Goal: Task Accomplishment & Management: Use online tool/utility

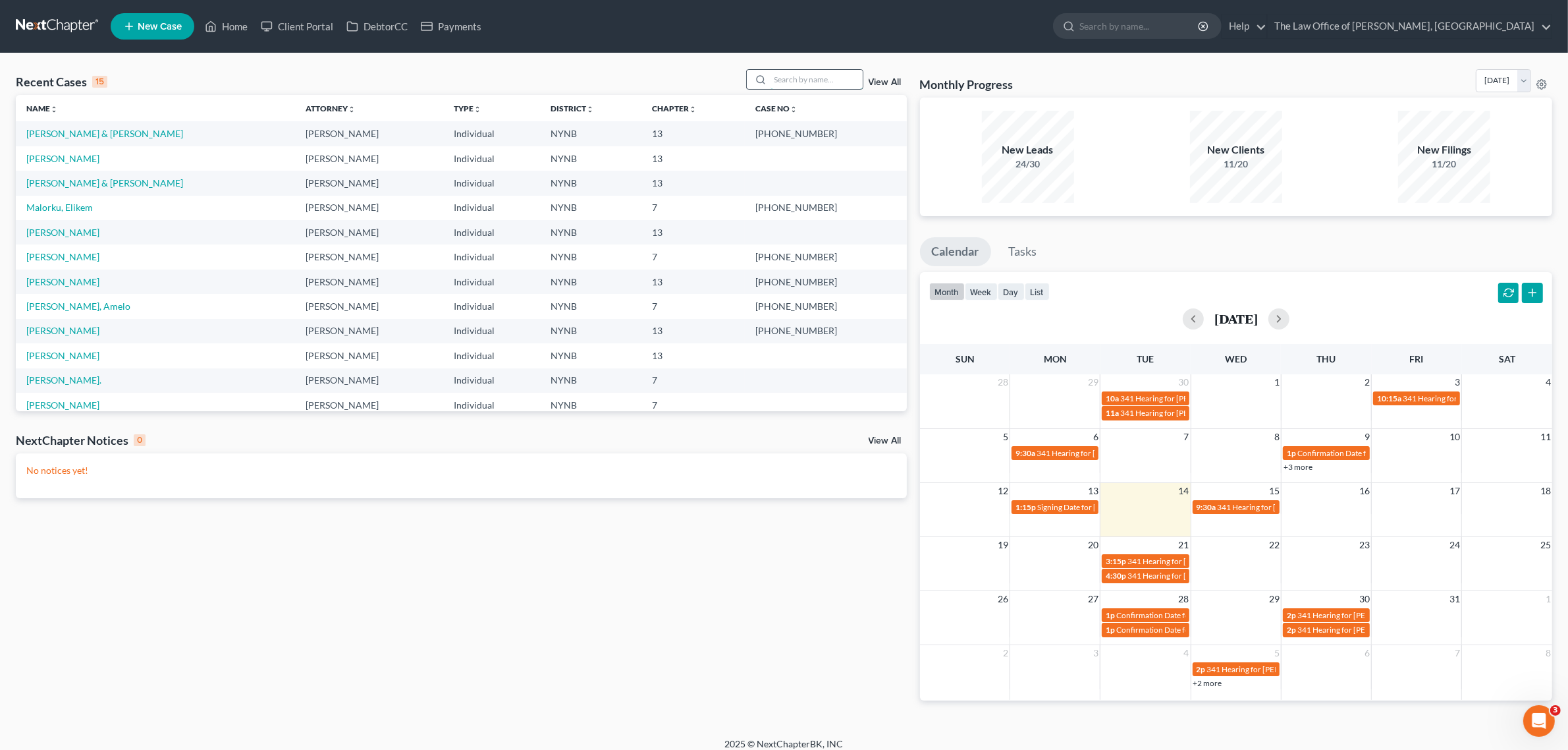
click at [820, 73] on input "search" at bounding box center [817, 80] width 92 height 19
click at [802, 74] on input "search" at bounding box center [817, 80] width 92 height 19
click at [800, 87] on input "search" at bounding box center [817, 80] width 92 height 19
click at [775, 82] on input "search" at bounding box center [817, 80] width 92 height 19
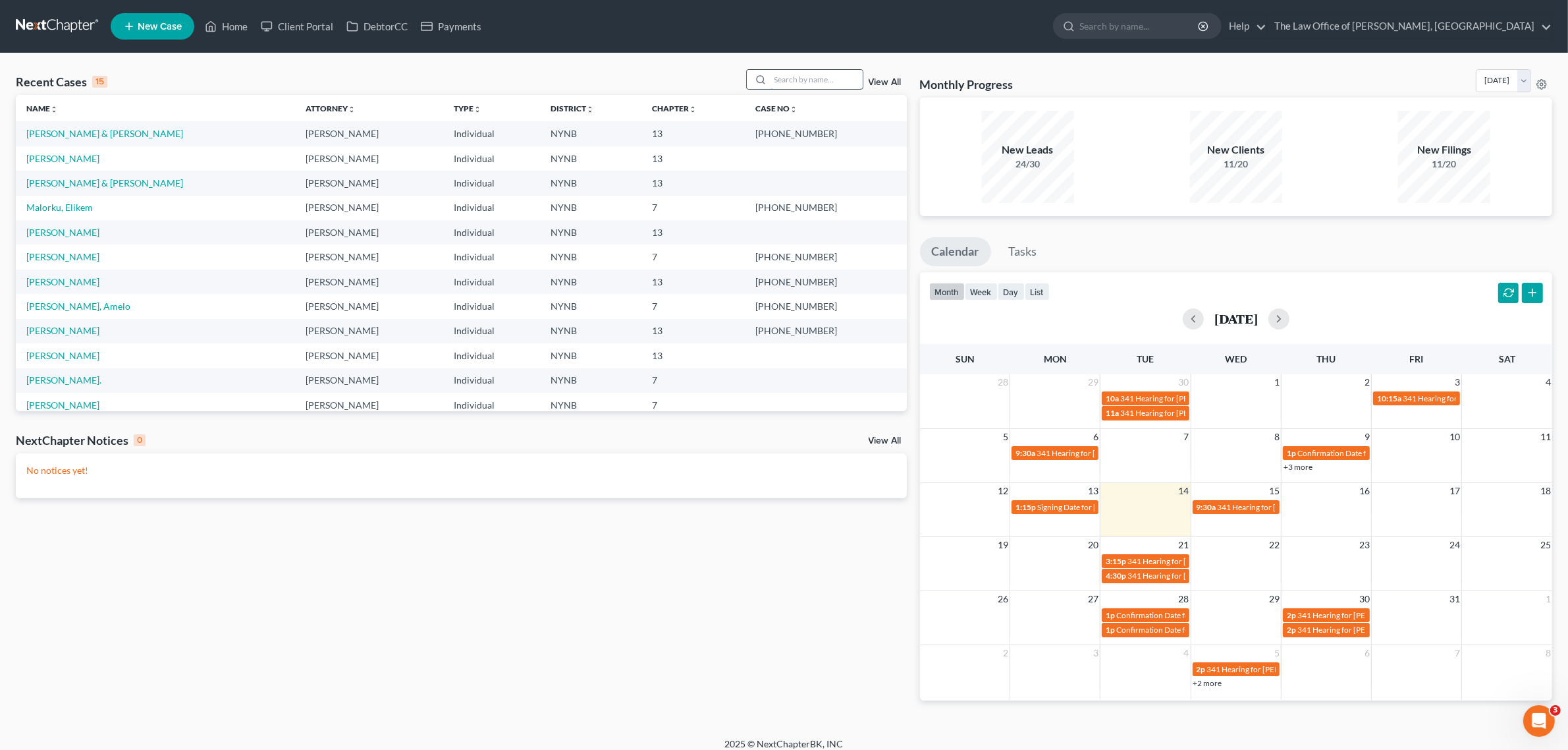
click at [775, 82] on input "search" at bounding box center [817, 80] width 92 height 19
click at [781, 82] on input "search" at bounding box center [817, 80] width 92 height 19
type input "s"
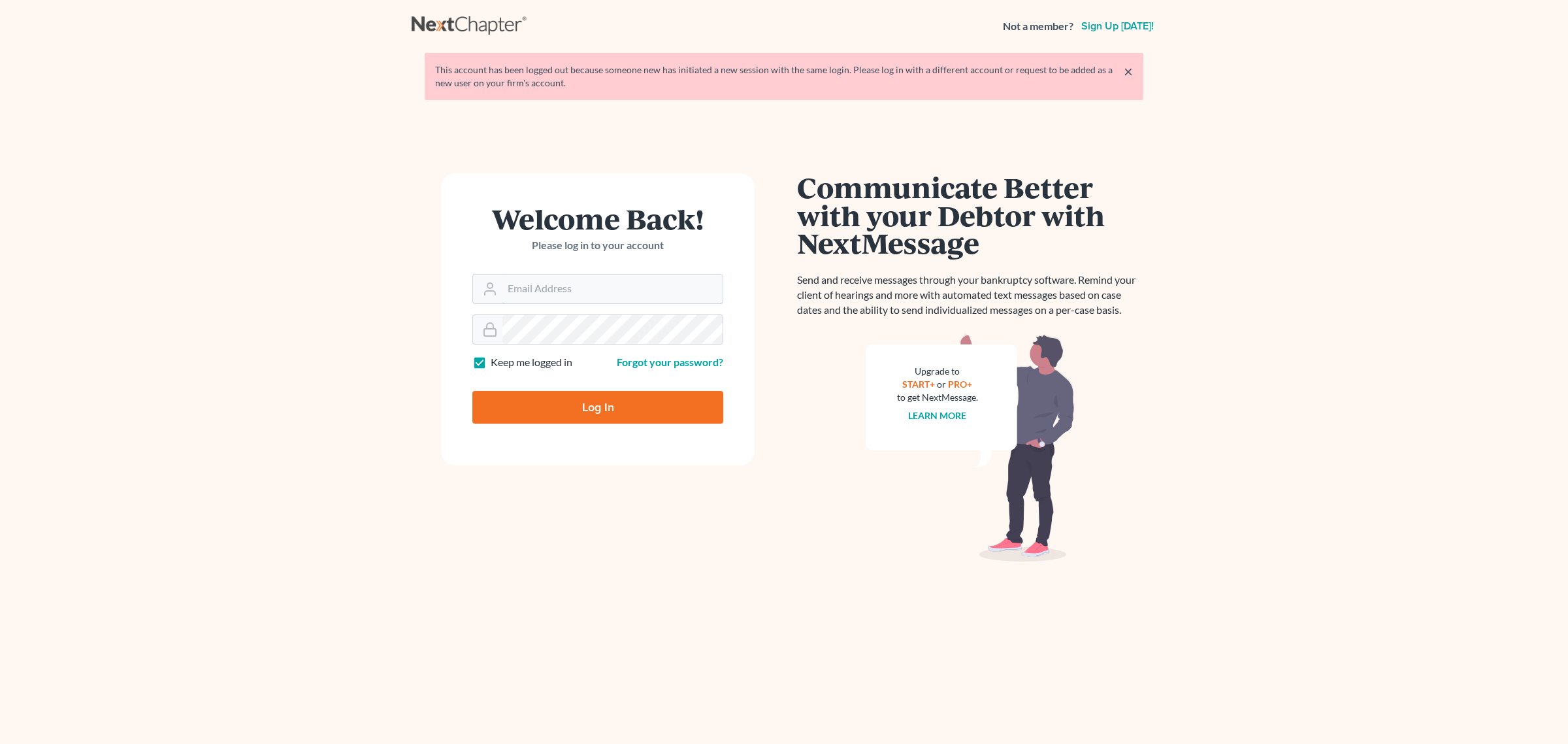
type input "[EMAIL_ADDRESS][DOMAIN_NAME]"
click at [541, 406] on input "Log In" at bounding box center [598, 406] width 251 height 33
type input "Thinking..."
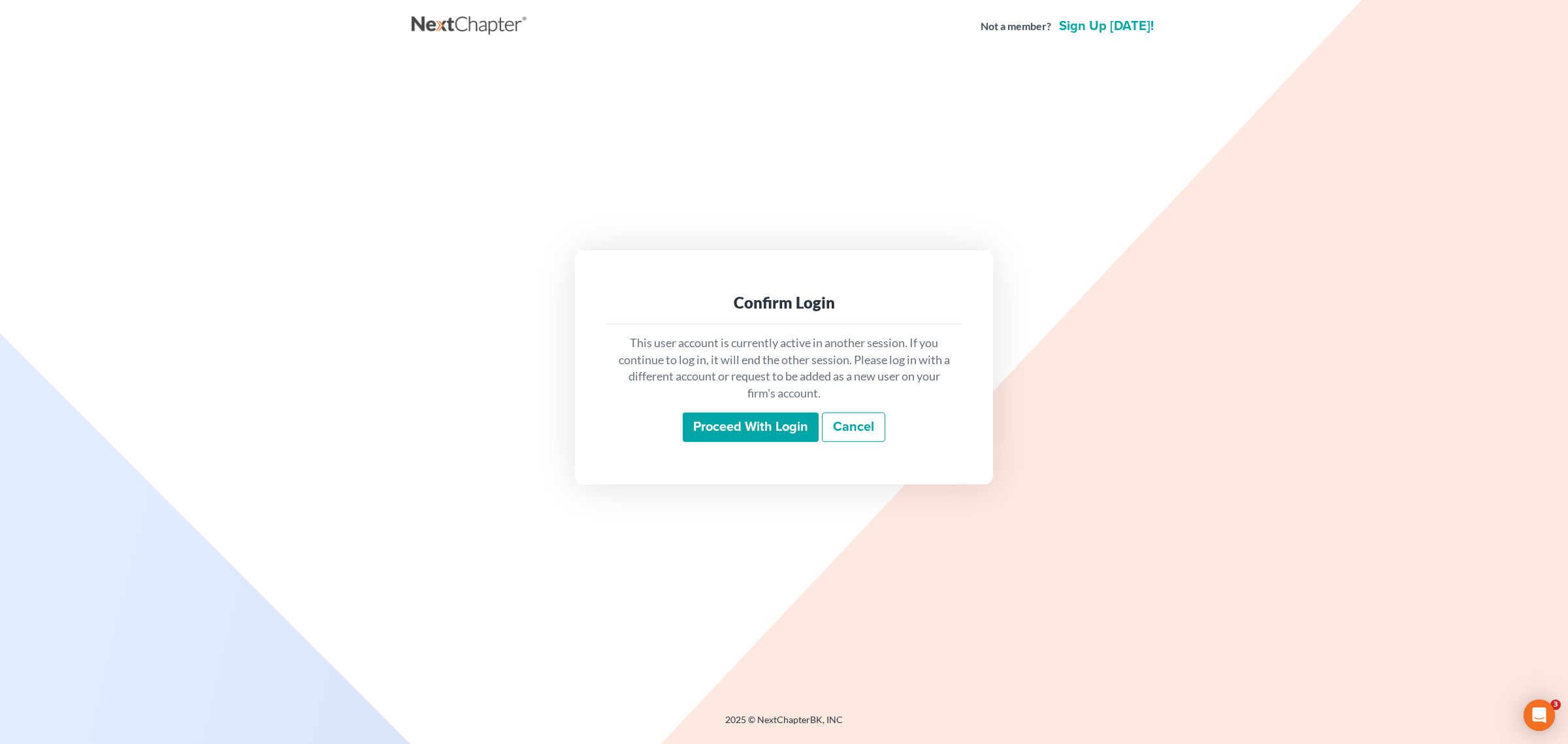
click at [765, 425] on input "Proceed with login" at bounding box center [751, 427] width 136 height 30
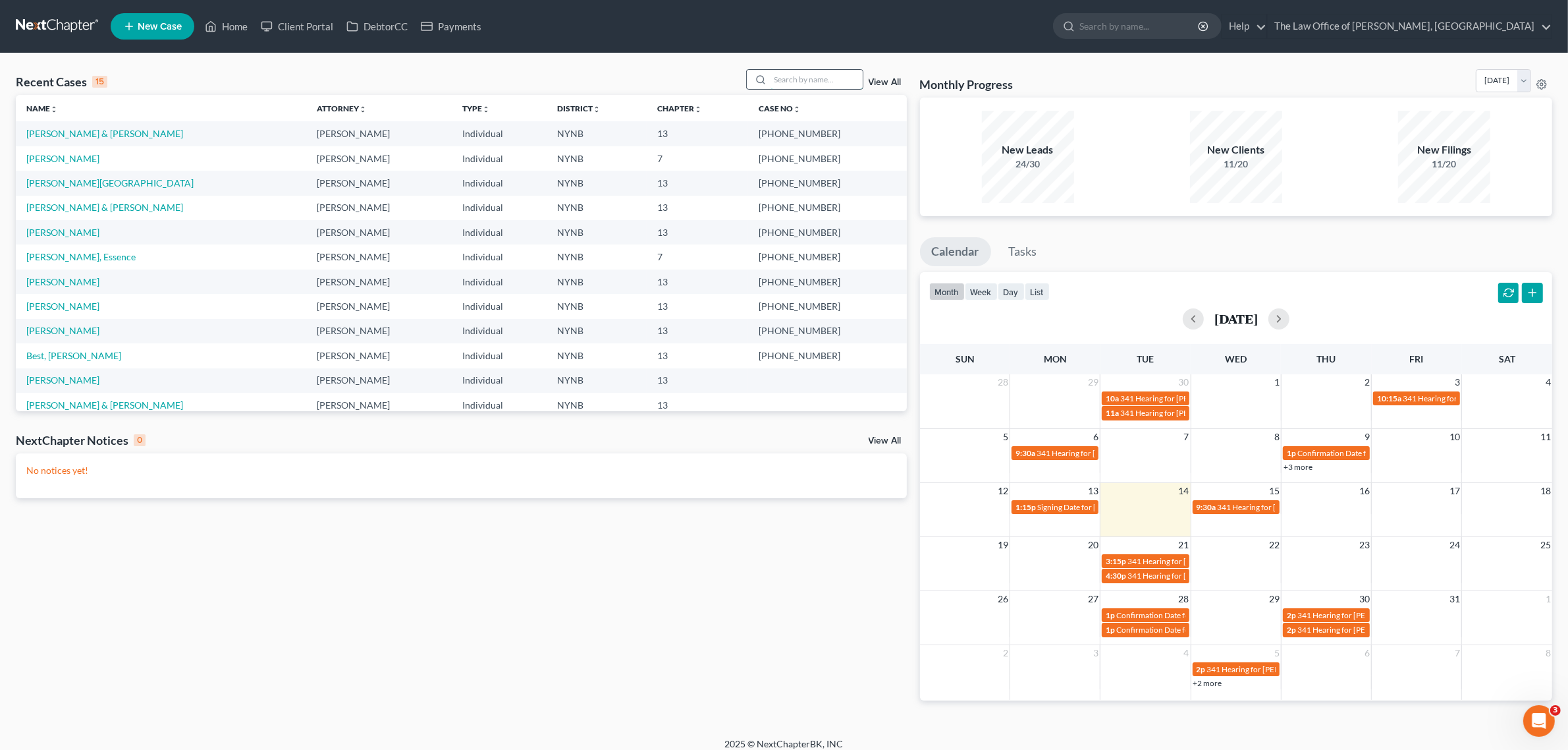
click at [821, 79] on input "search" at bounding box center [817, 80] width 92 height 19
click at [66, 300] on link "[PERSON_NAME]" at bounding box center [63, 306] width 73 height 11
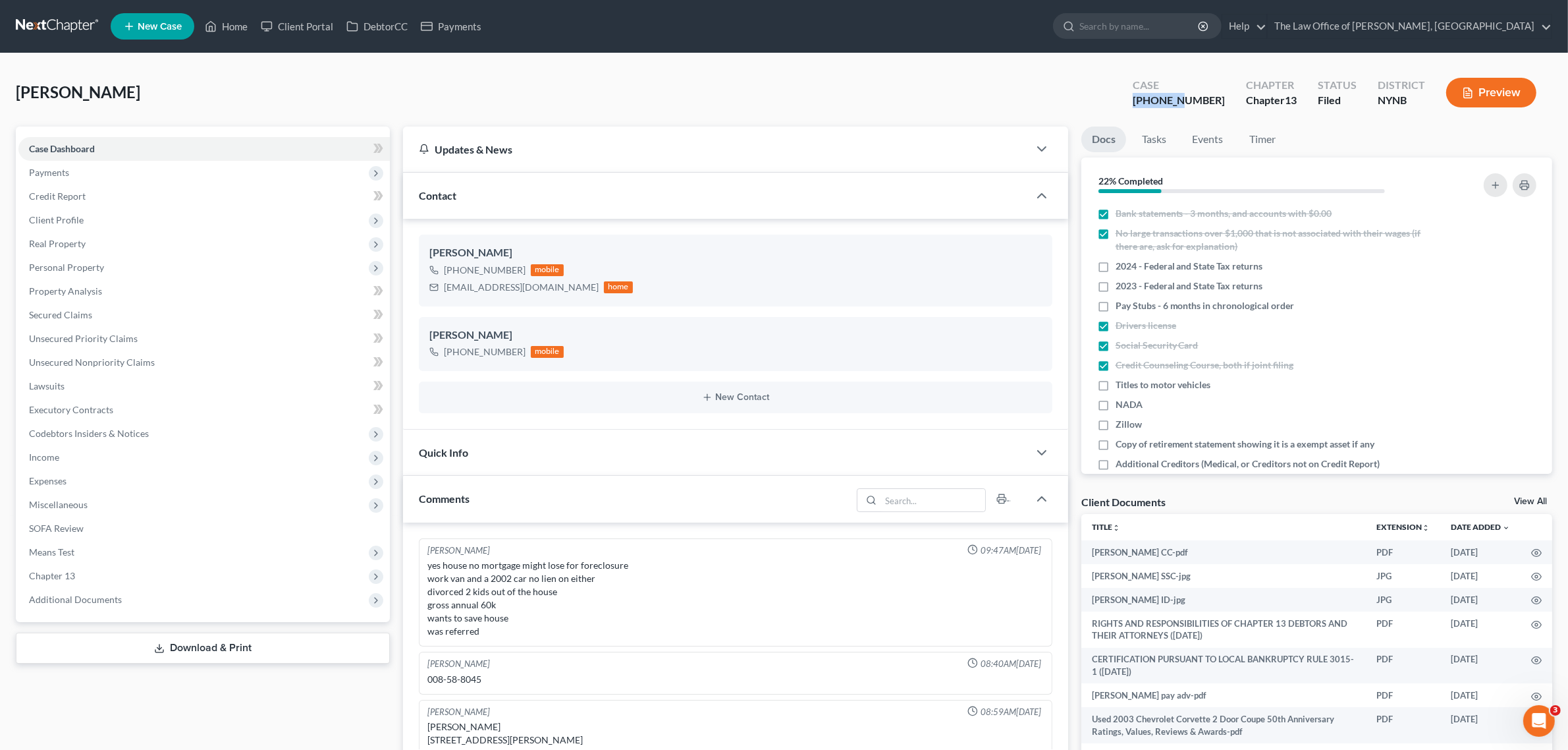
scroll to position [169, 0]
drag, startPoint x: 1213, startPoint y: 98, endPoint x: 1127, endPoint y: 103, distance: 86.1
click at [1127, 103] on div "Evans, Mike Upgraded Case 25-11088-1 Chapter Chapter 13 Status Filed District N…" at bounding box center [784, 98] width 1537 height 57
copy div "25-11088"
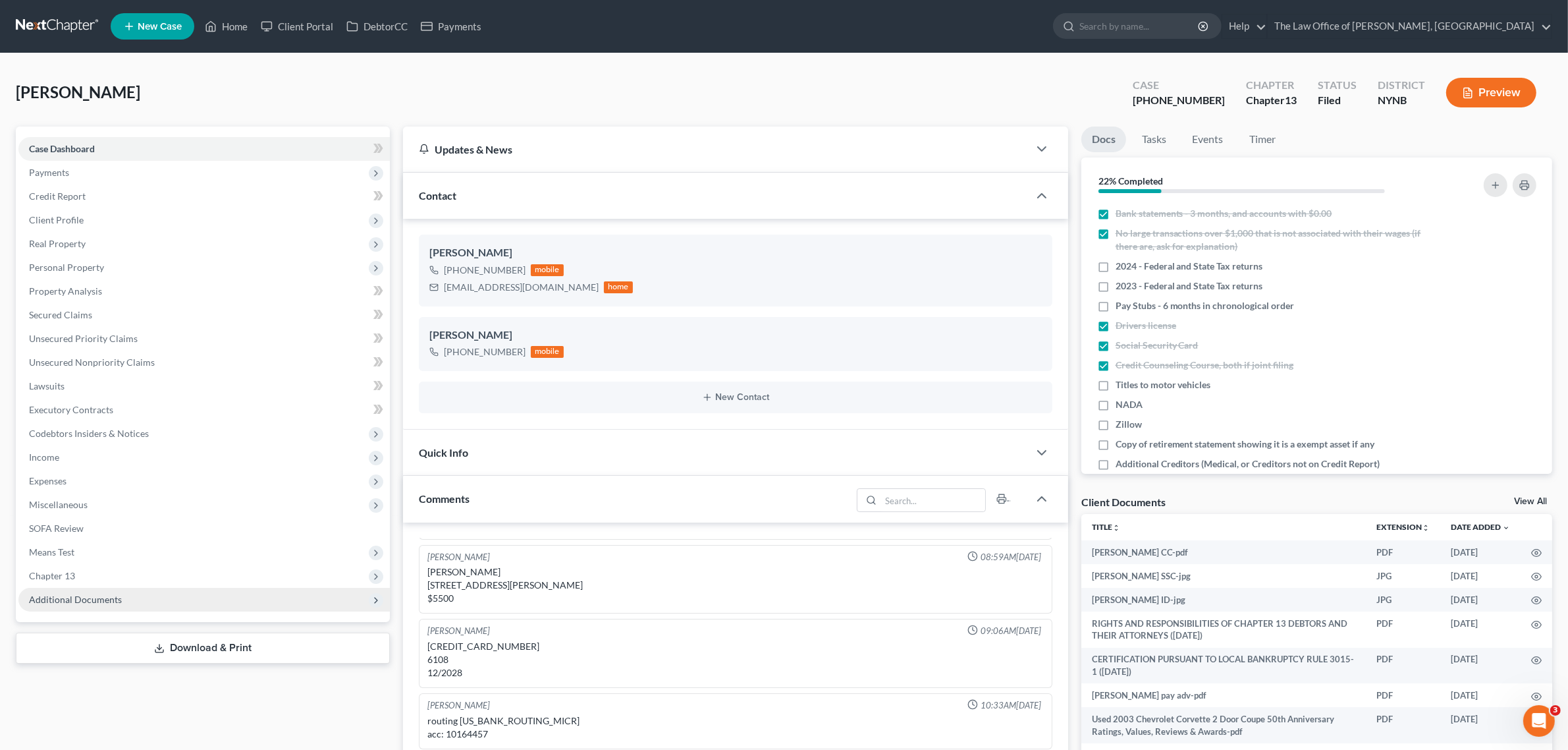
click at [198, 601] on span "Additional Documents" at bounding box center [204, 599] width 372 height 23
click at [223, 644] on link "Client Document Storage" at bounding box center [218, 646] width 345 height 23
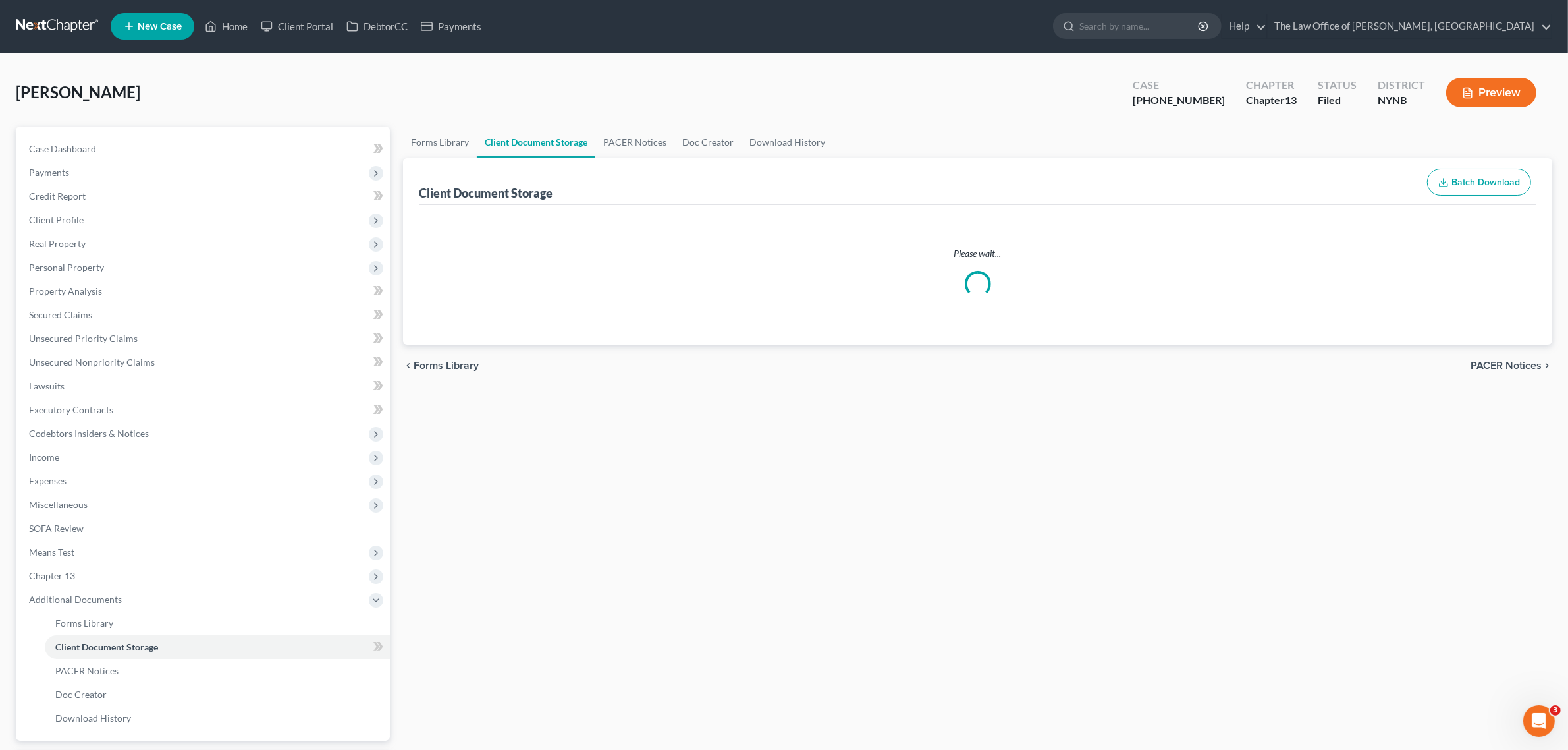
select select "1"
select select "5"
select select "2"
select select "6"
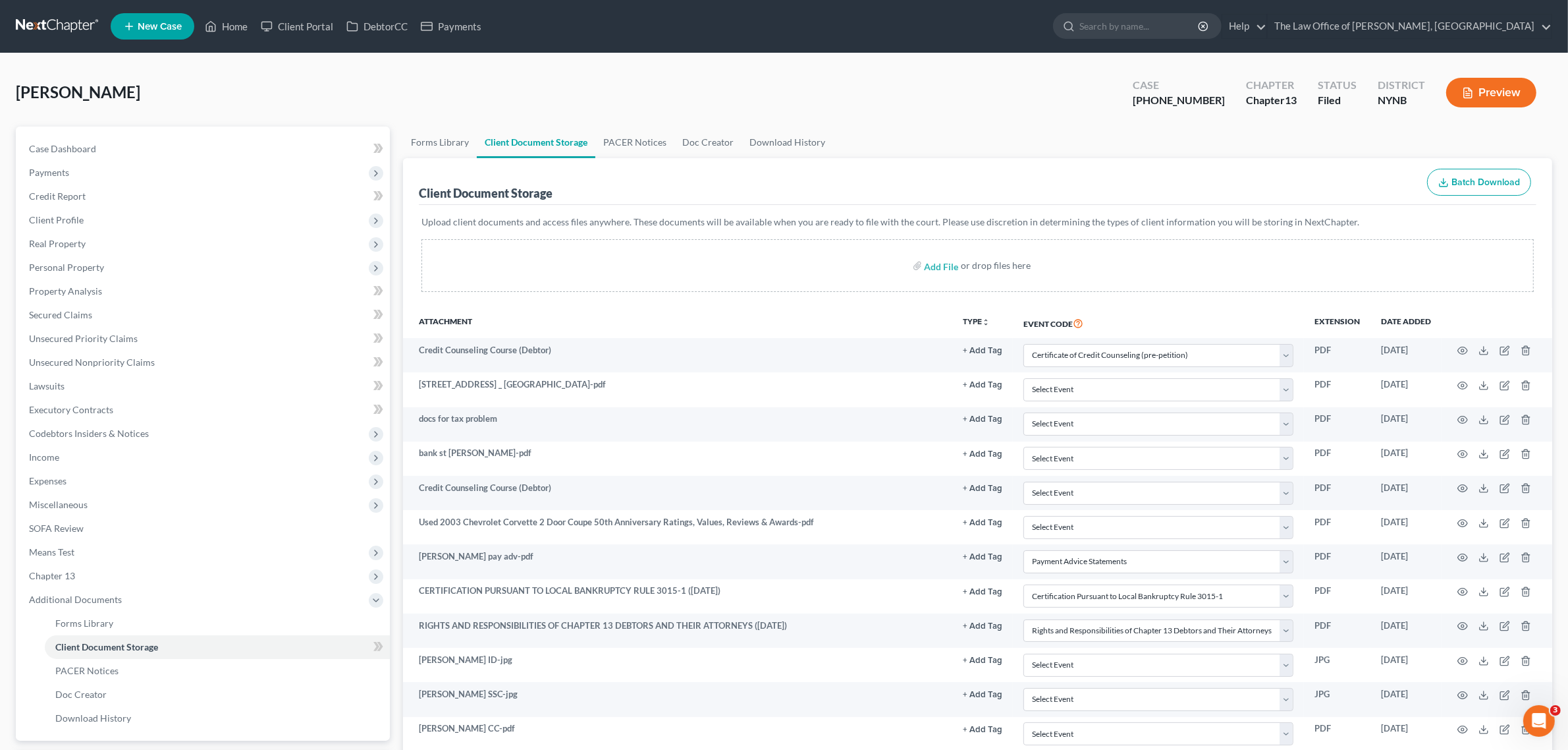
click at [77, 99] on span "[PERSON_NAME]" at bounding box center [78, 92] width 124 height 19
copy div "Evans, Mike Upgraded"
drag, startPoint x: 1213, startPoint y: 98, endPoint x: 1154, endPoint y: 94, distance: 59.1
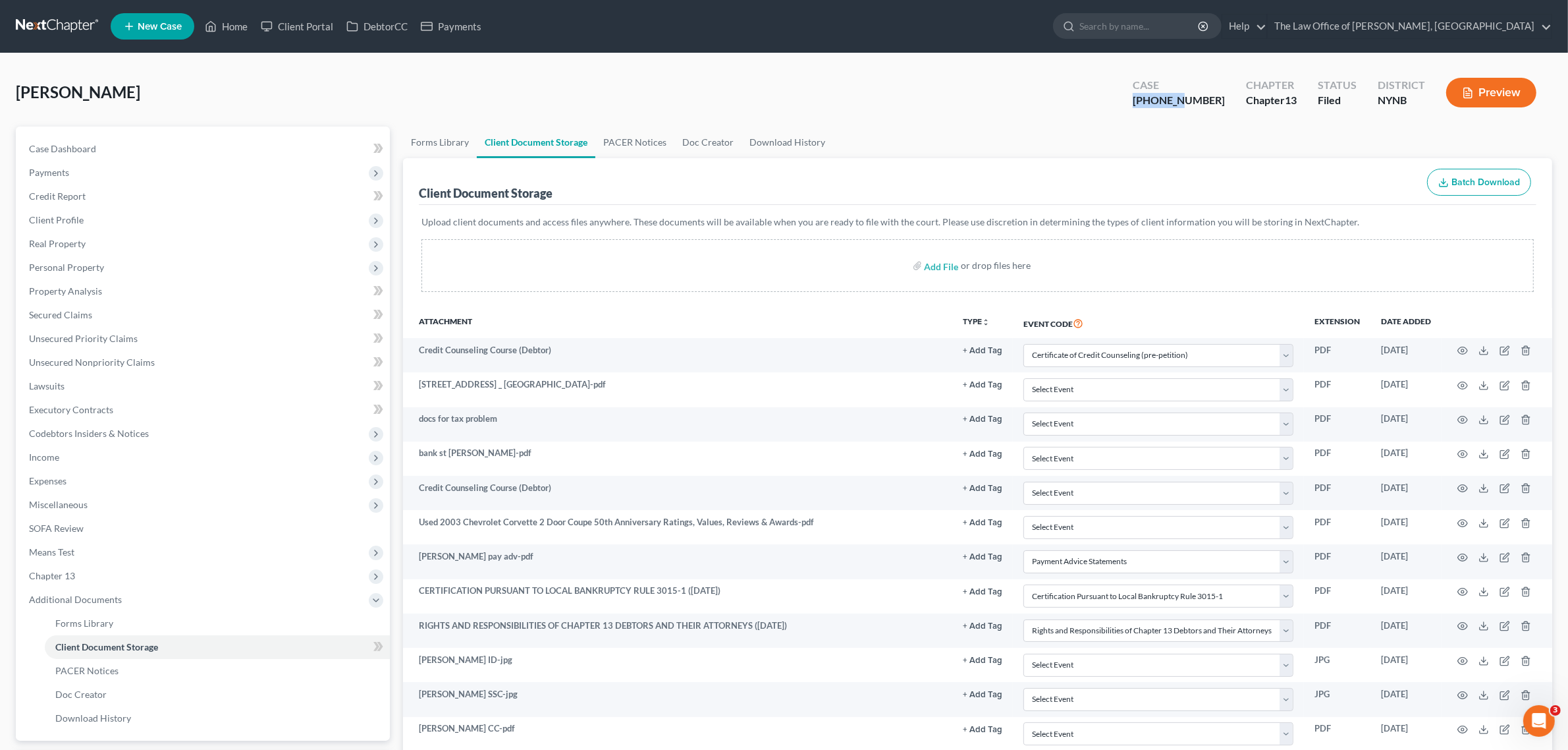
click at [1154, 94] on div "Case 25-11088-1 Chapter Chapter 13 Status Filed District NYNB Preview" at bounding box center [1334, 93] width 435 height 47
copy div "25-11088"
click at [46, 34] on link at bounding box center [58, 26] width 85 height 23
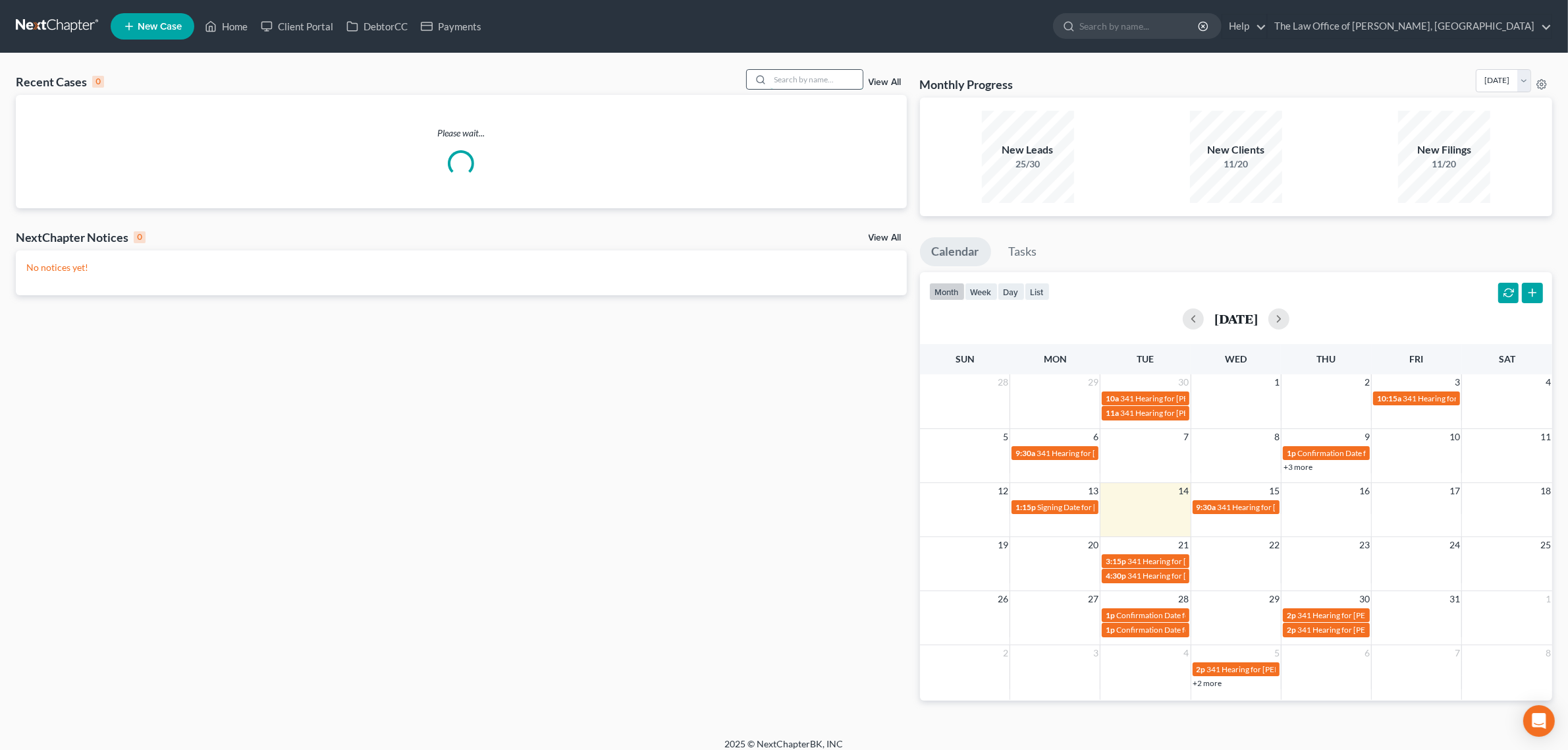
click at [797, 83] on input "search" at bounding box center [817, 80] width 92 height 19
paste input "[PERSON_NAME]"
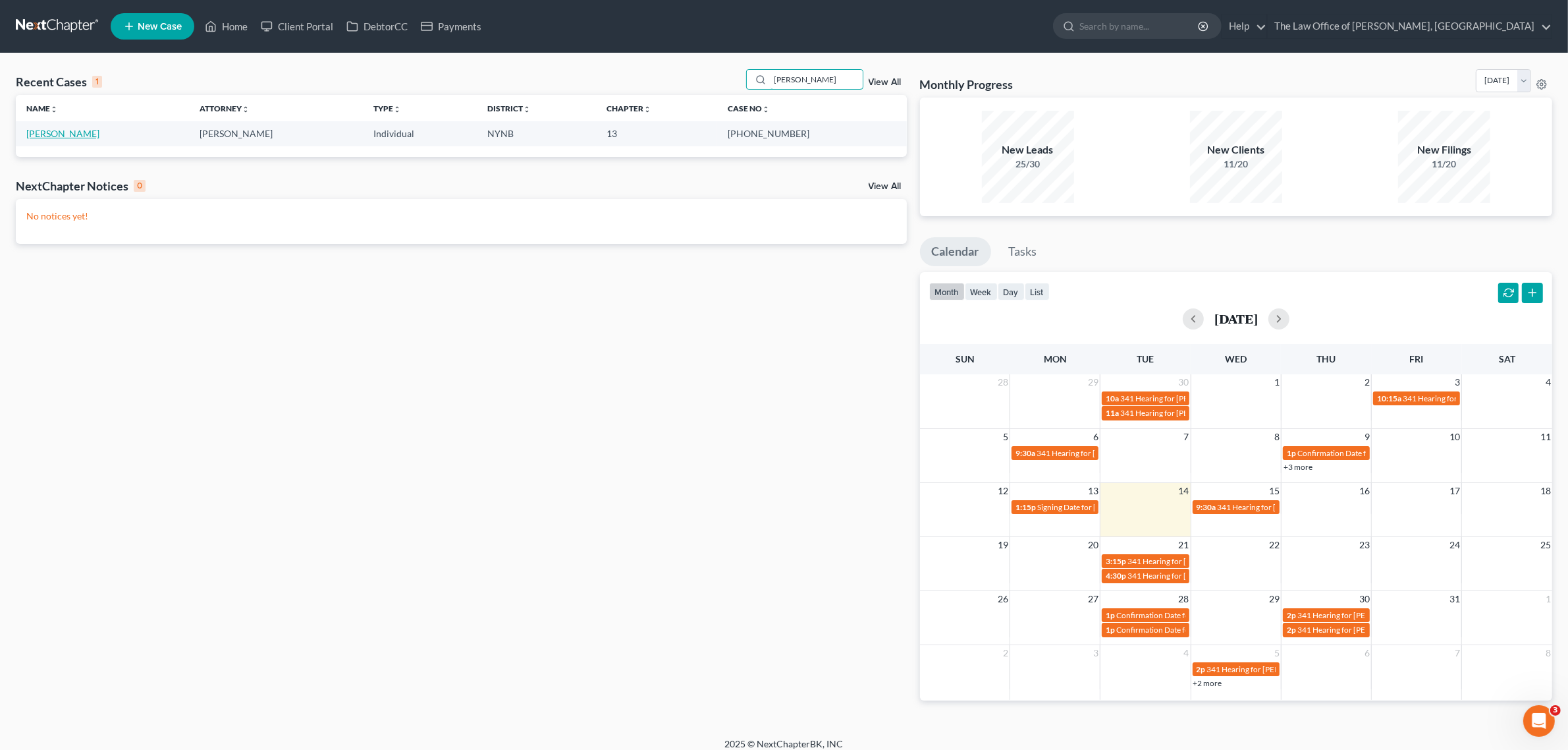
type input "[PERSON_NAME]"
click at [84, 135] on link "[PERSON_NAME]" at bounding box center [63, 133] width 73 height 11
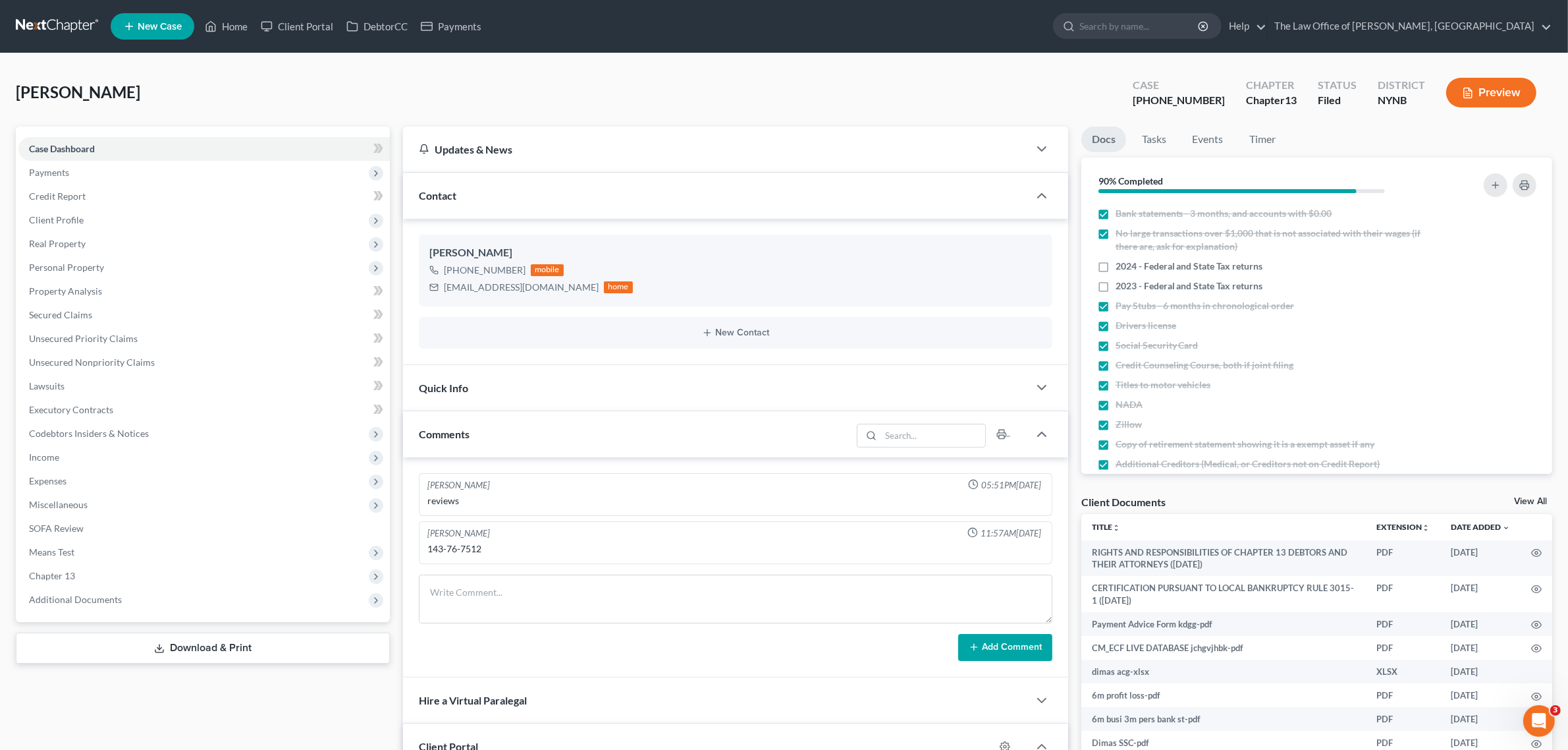
scroll to position [693, 0]
drag, startPoint x: 1213, startPoint y: 104, endPoint x: 1134, endPoint y: 102, distance: 79.0
click at [1134, 102] on div "[PERSON_NAME] Upgraded Case [PHONE_NUMBER] Chapter Chapter 13 Status Filed Dist…" at bounding box center [784, 98] width 1537 height 57
copy div "25-11078"
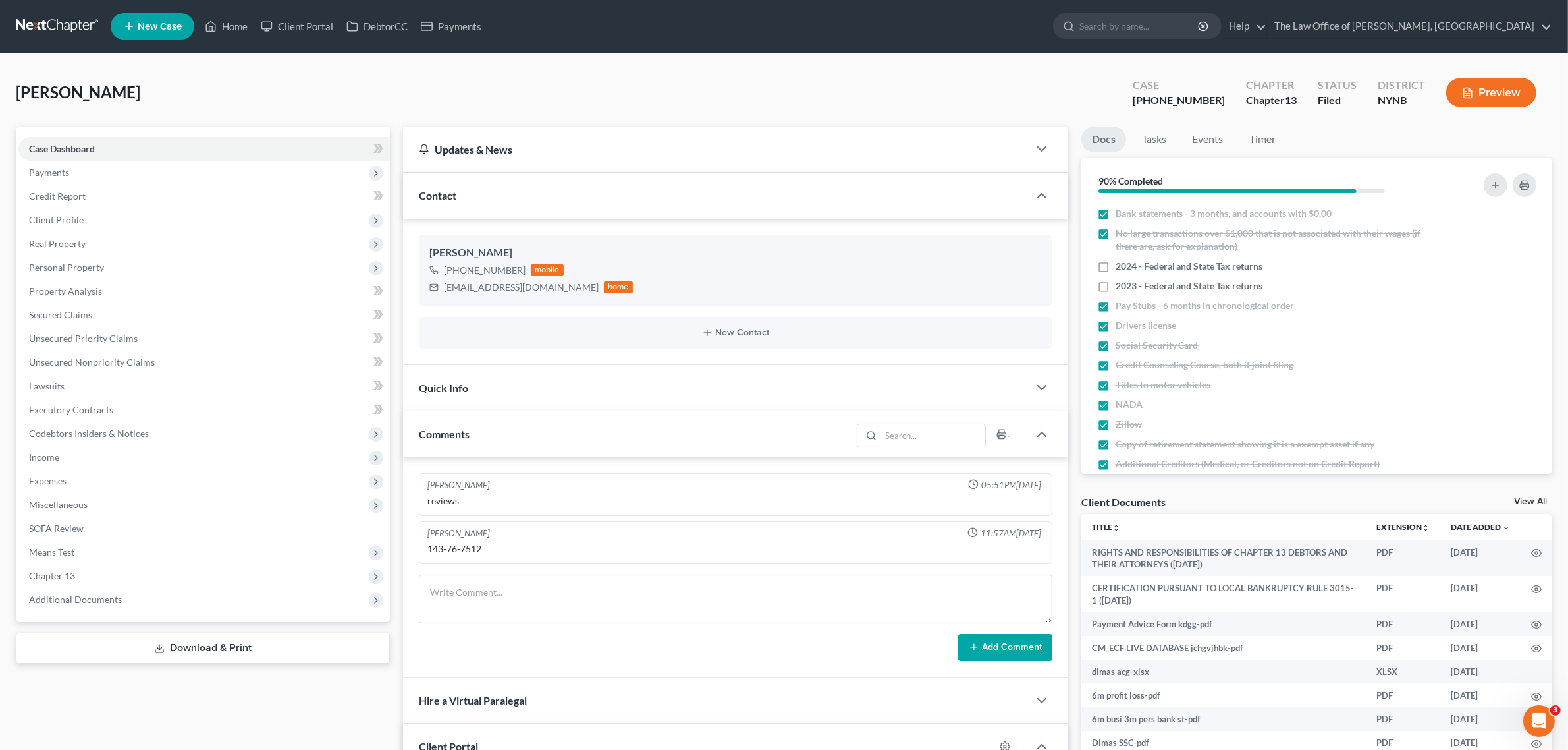
click at [102, 83] on span "[PERSON_NAME]" at bounding box center [78, 92] width 124 height 19
copy span "[PERSON_NAME]"
click at [20, 93] on span "[PERSON_NAME]" at bounding box center [78, 92] width 124 height 19
click at [23, 91] on span "[PERSON_NAME]" at bounding box center [78, 92] width 124 height 19
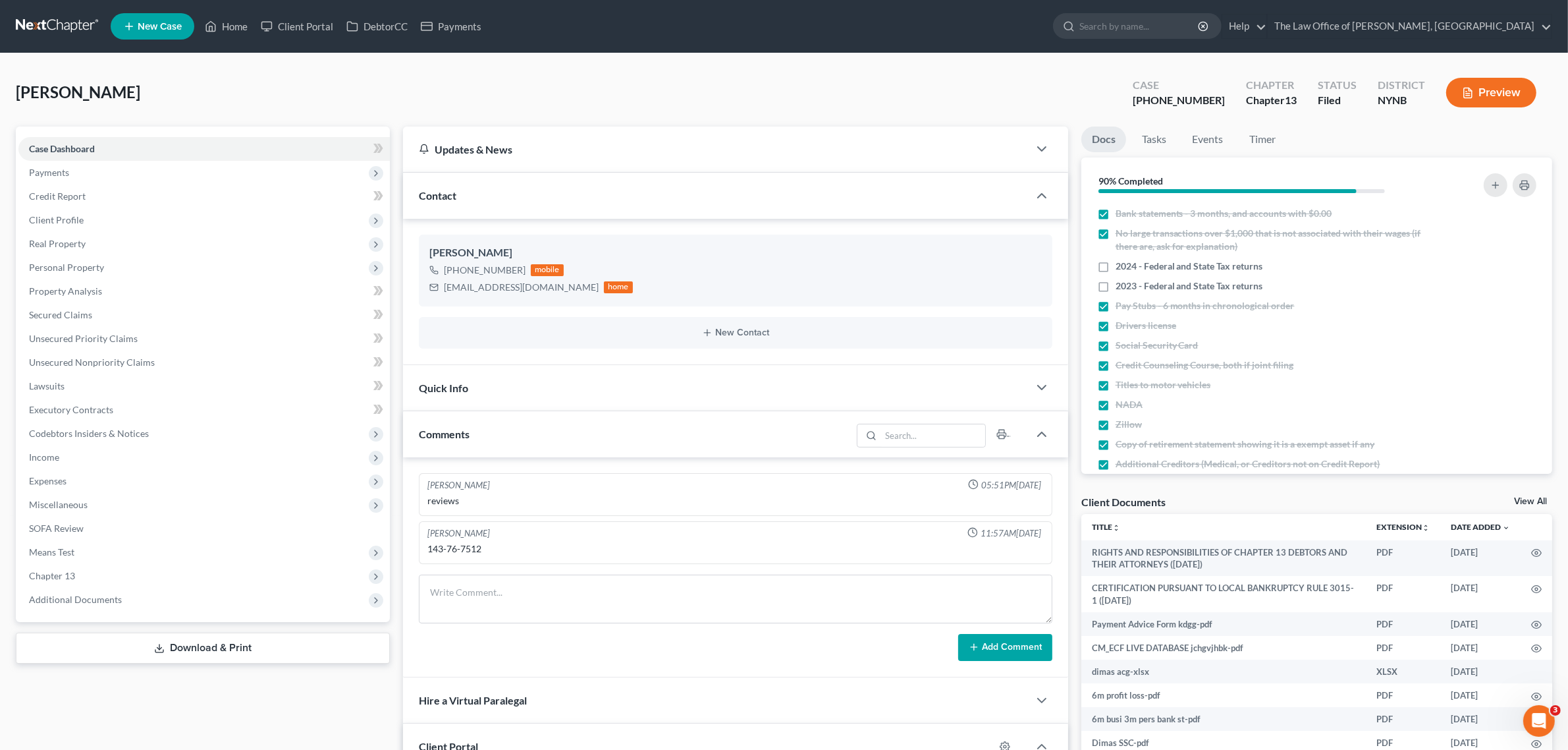
click at [36, 90] on span "[PERSON_NAME]" at bounding box center [78, 92] width 124 height 19
copy span "Dimas"
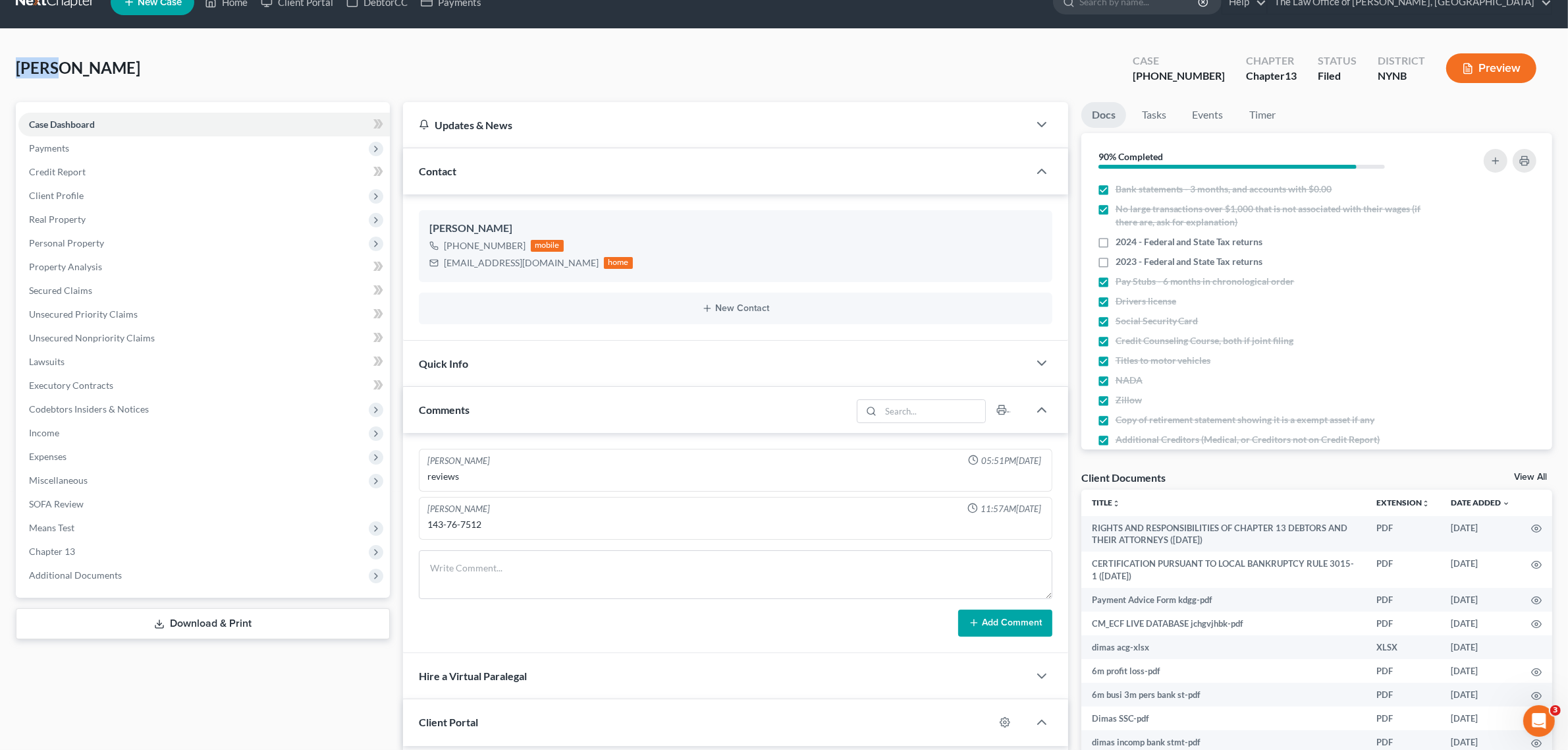
scroll to position [0, 0]
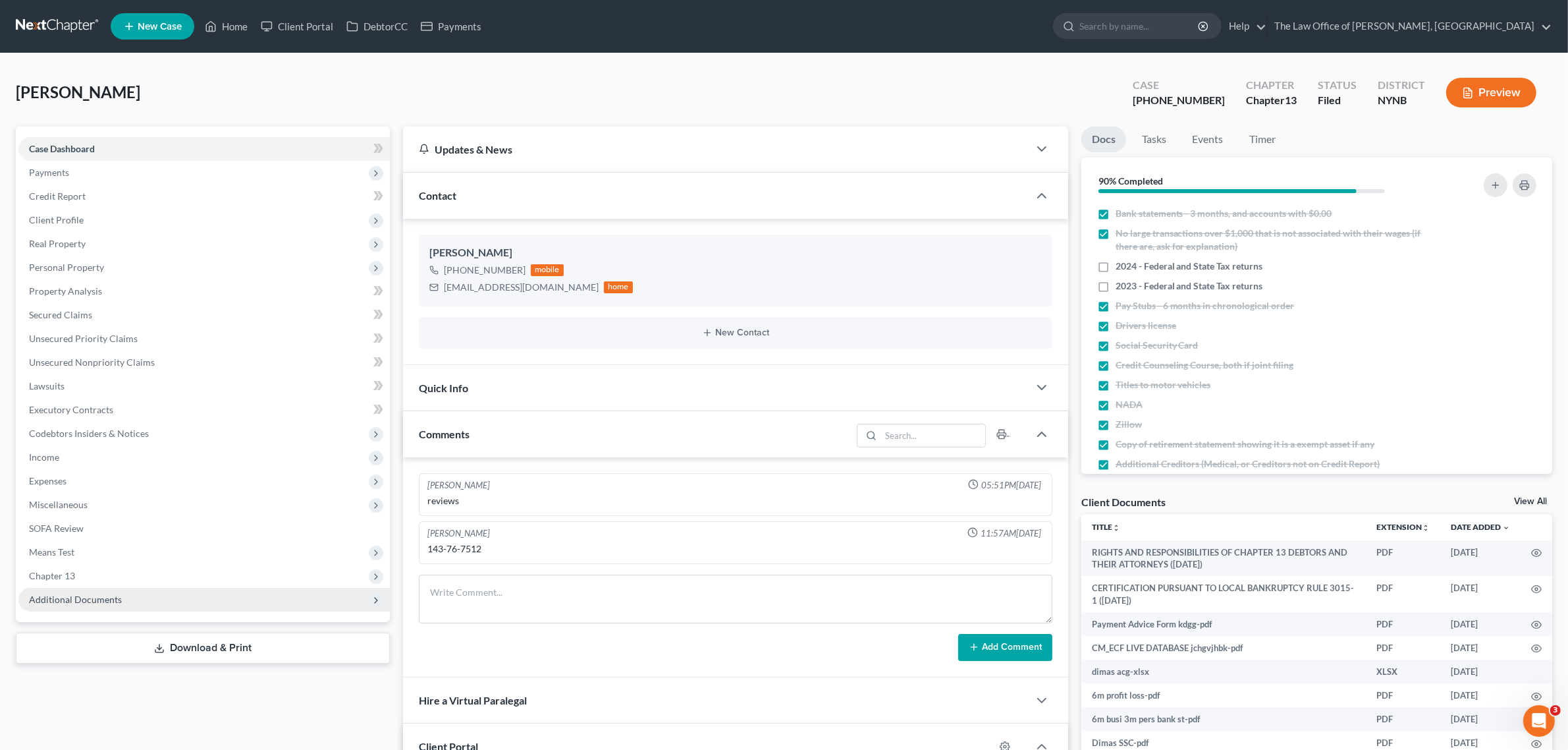
click at [164, 604] on span "Additional Documents" at bounding box center [204, 599] width 372 height 23
click at [183, 639] on link "Client Document Storage" at bounding box center [218, 646] width 345 height 23
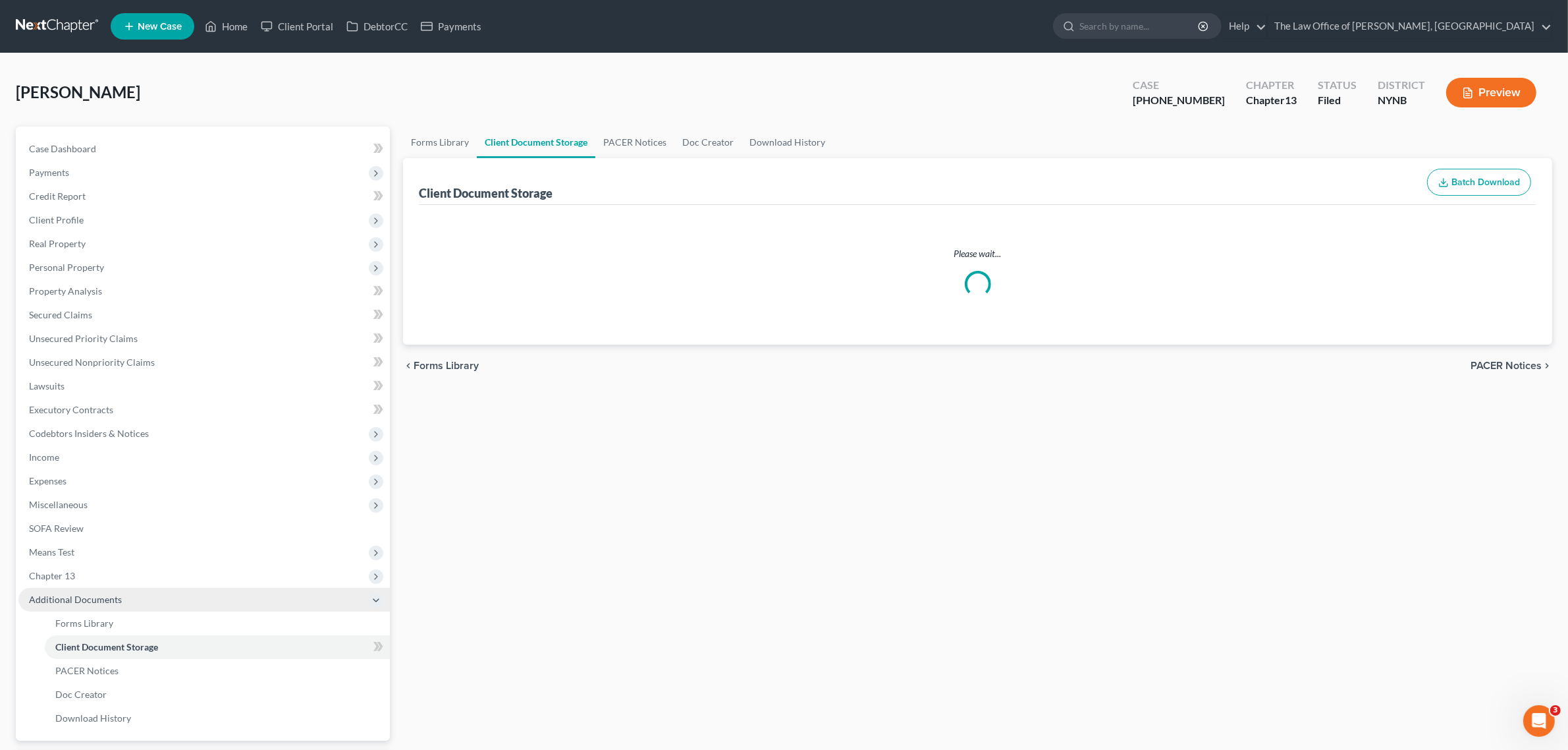
select select "1"
select select "5"
select select "2"
select select "6"
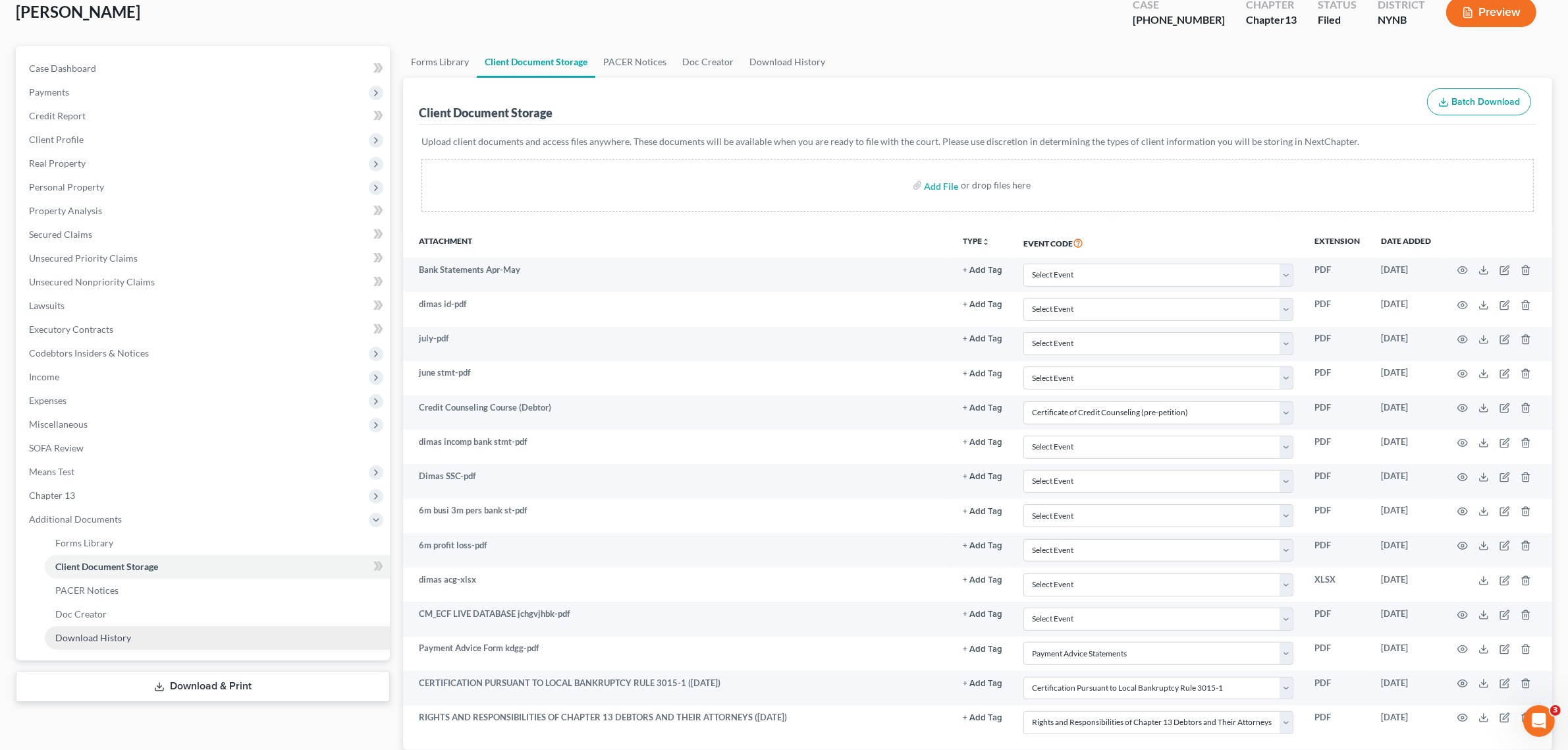
scroll to position [177, 0]
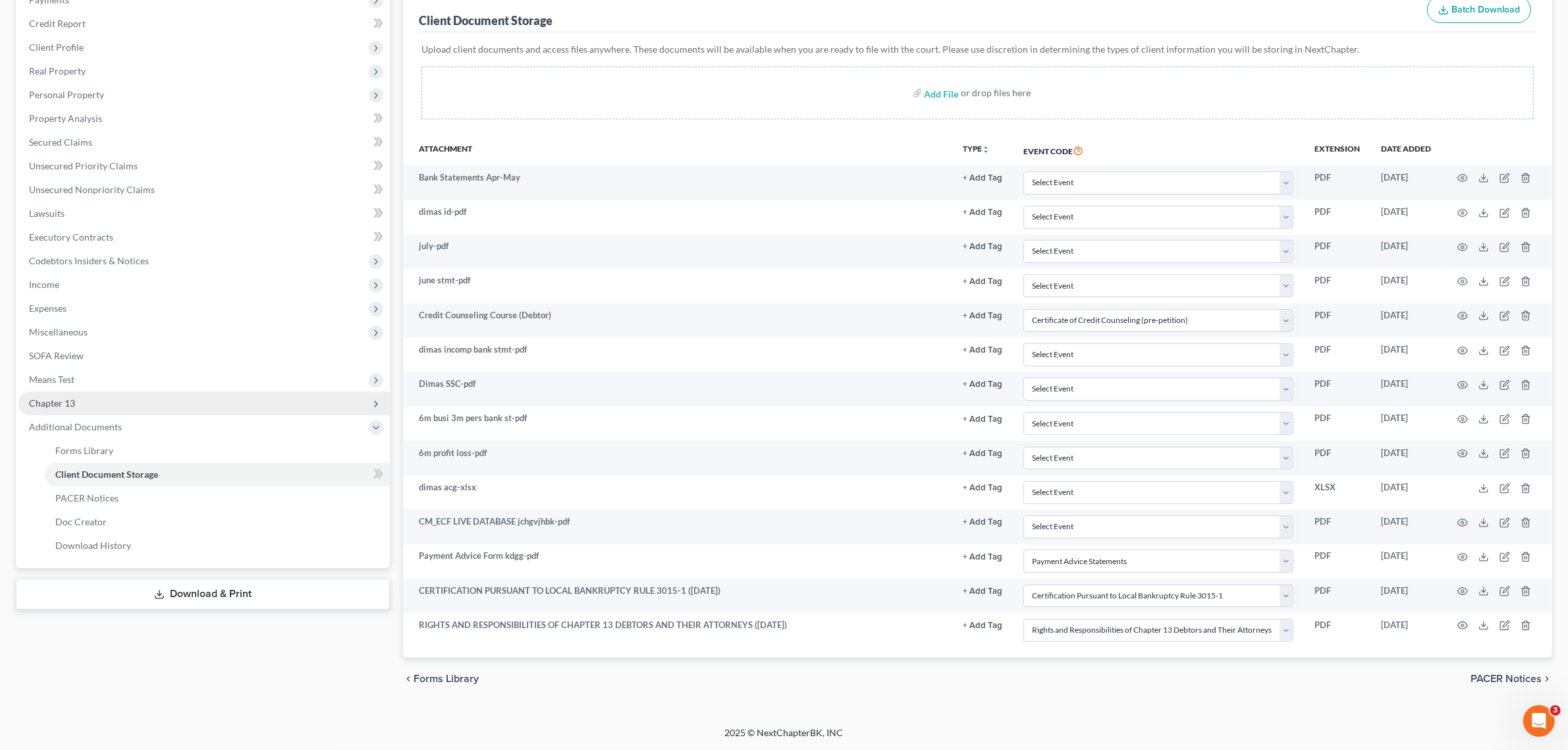
click at [106, 394] on span "Chapter 13" at bounding box center [204, 402] width 372 height 23
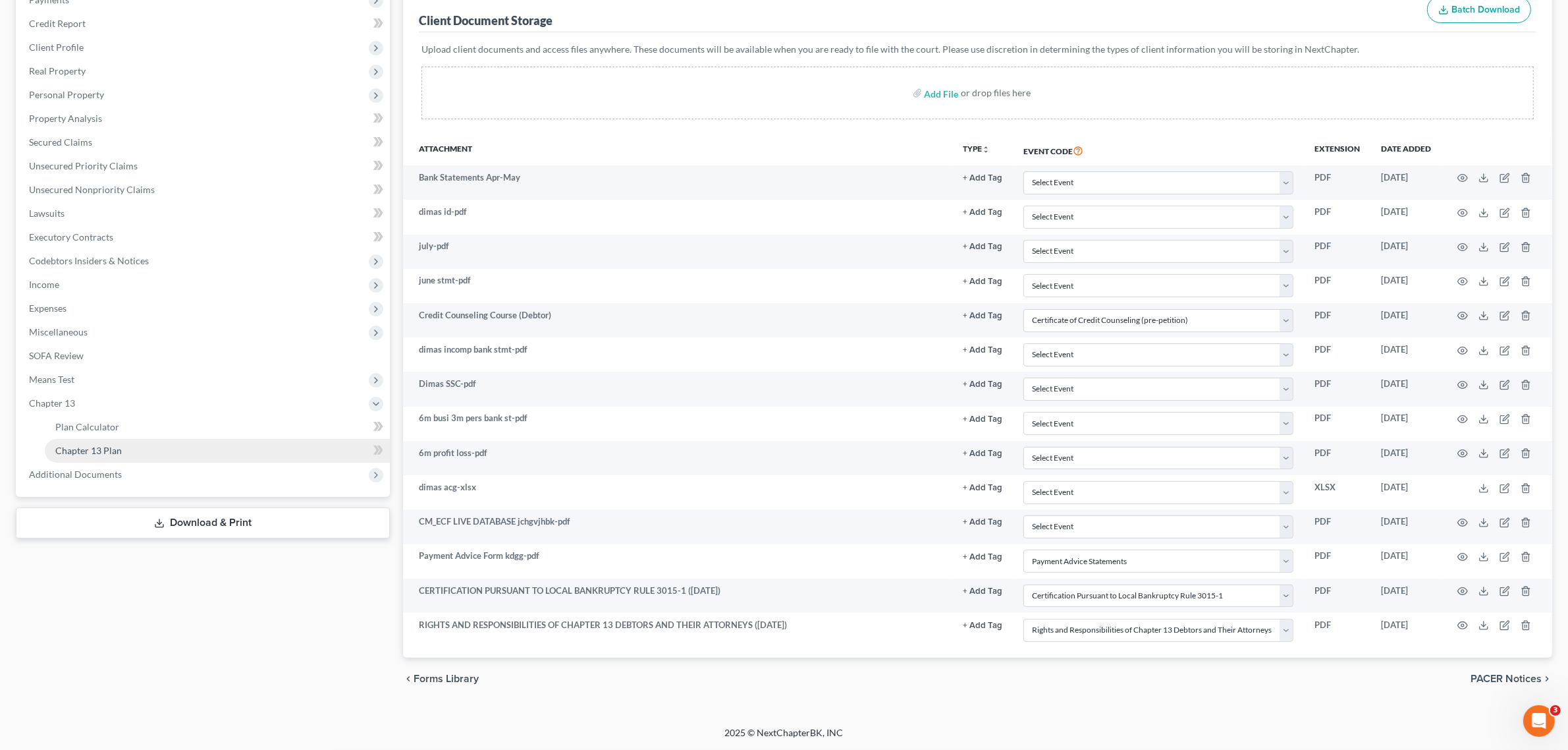
click at [142, 444] on link "Chapter 13 Plan" at bounding box center [218, 450] width 345 height 23
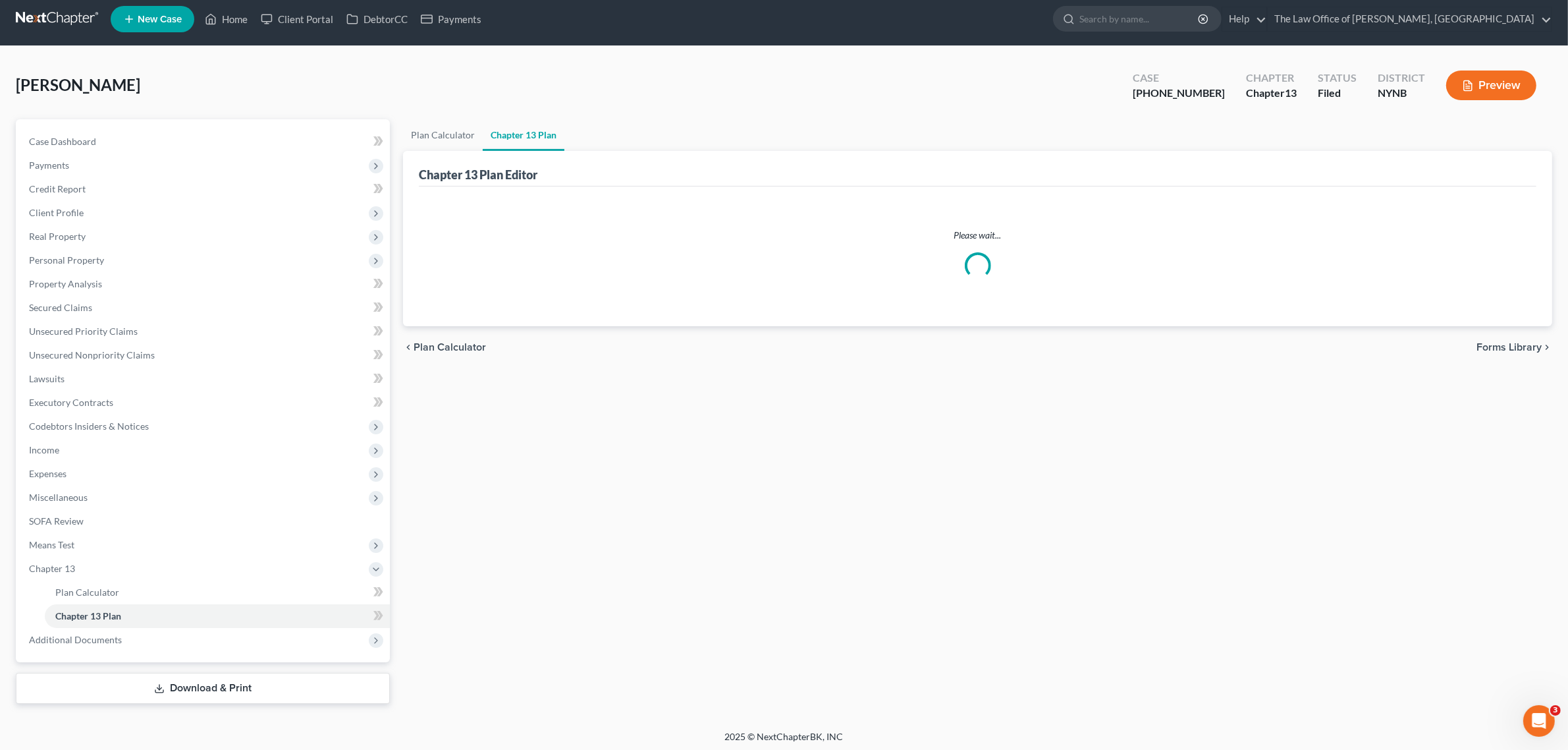
scroll to position [10, 0]
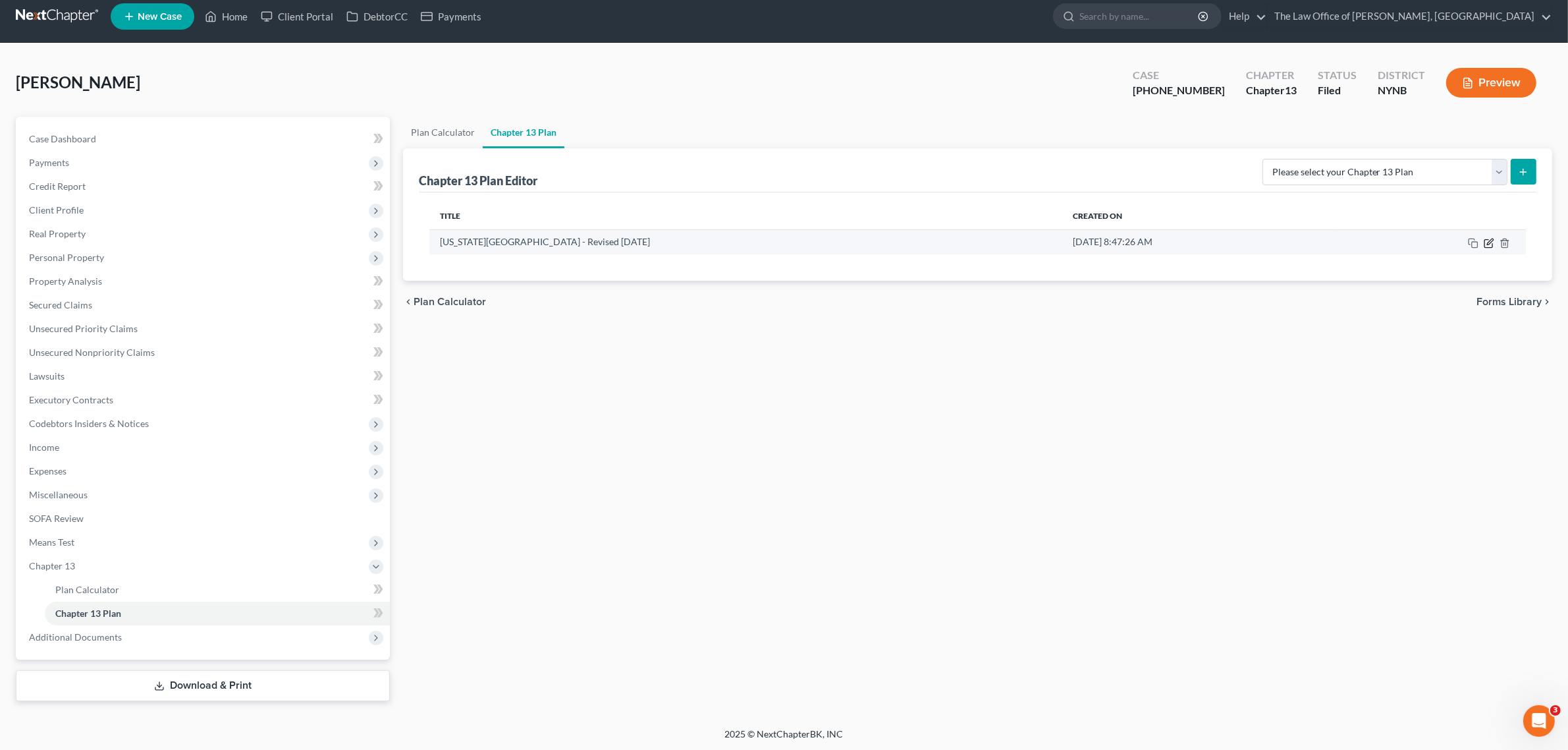
click at [1486, 243] on icon "button" at bounding box center [1488, 243] width 10 height 10
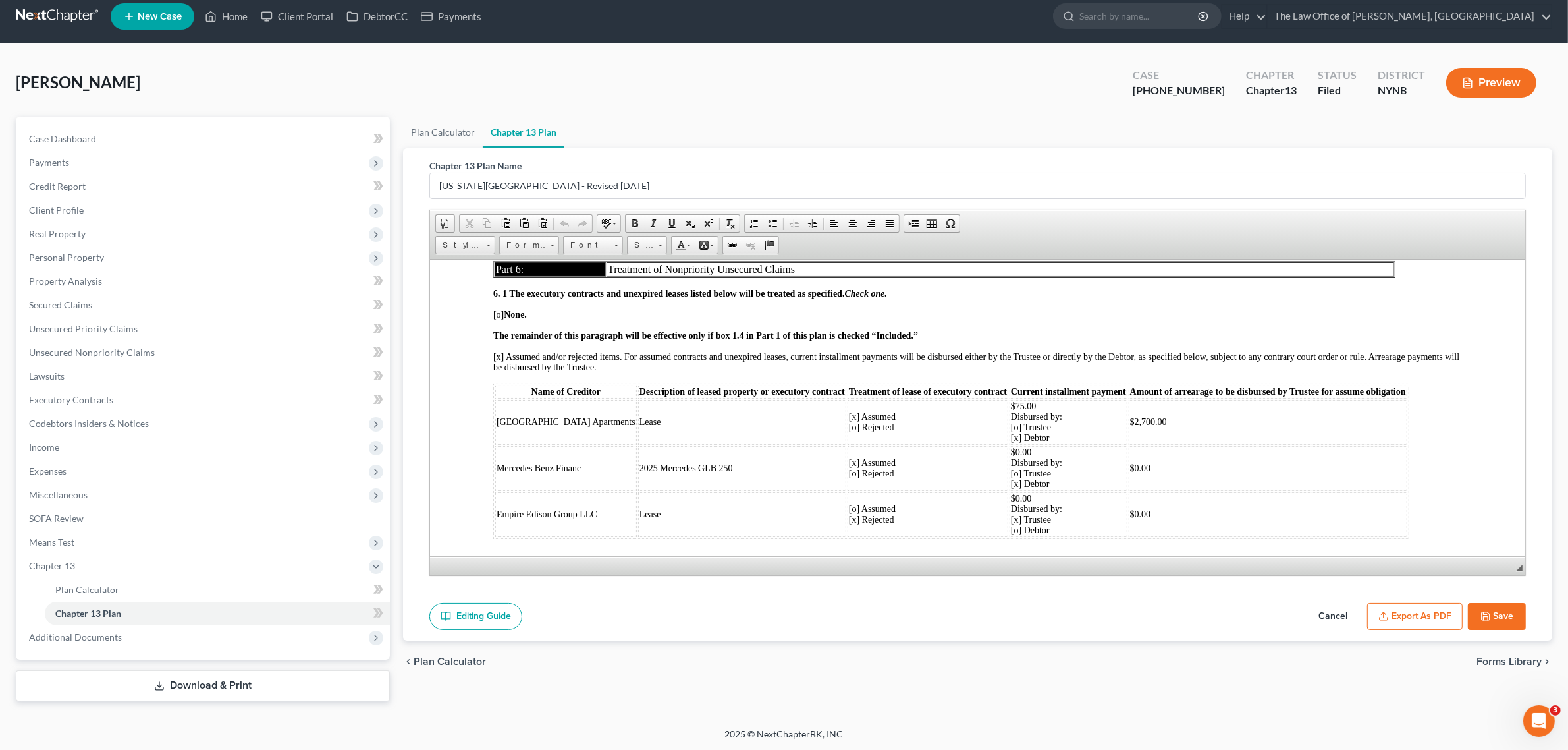
scroll to position [3167, 0]
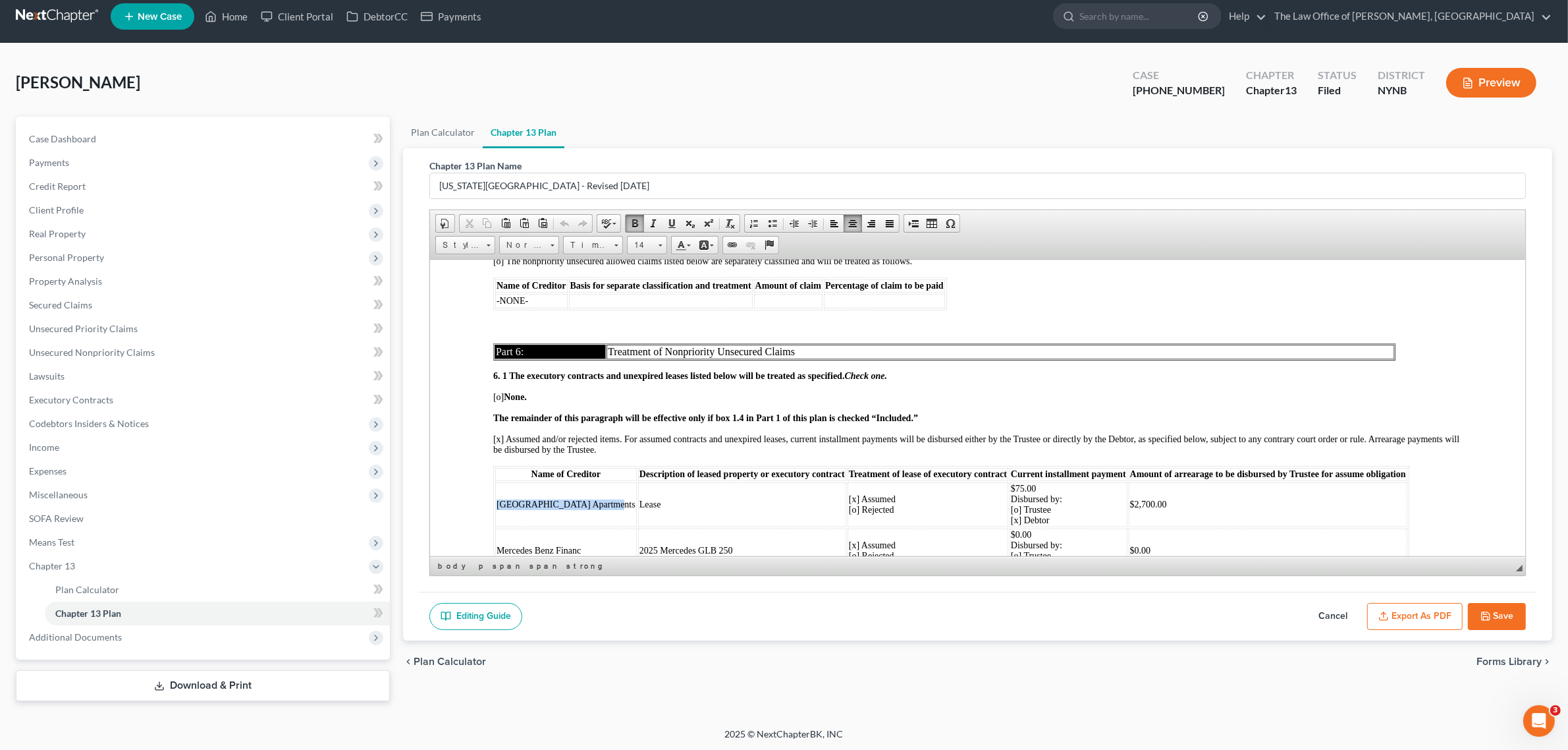
drag, startPoint x: 501, startPoint y: 414, endPoint x: 593, endPoint y: 414, distance: 92.0
click at [593, 498] on span "[GEOGRAPHIC_DATA] Apartments" at bounding box center [566, 503] width 139 height 10
copy span "[GEOGRAPHIC_DATA]"
drag, startPoint x: 126, startPoint y: 89, endPoint x: 15, endPoint y: 93, distance: 111.1
click at [15, 93] on div "[PERSON_NAME] Upgraded Case [PHONE_NUMBER] Chapter Chapter 13 Status Filed Dist…" at bounding box center [784, 385] width 1568 height 684
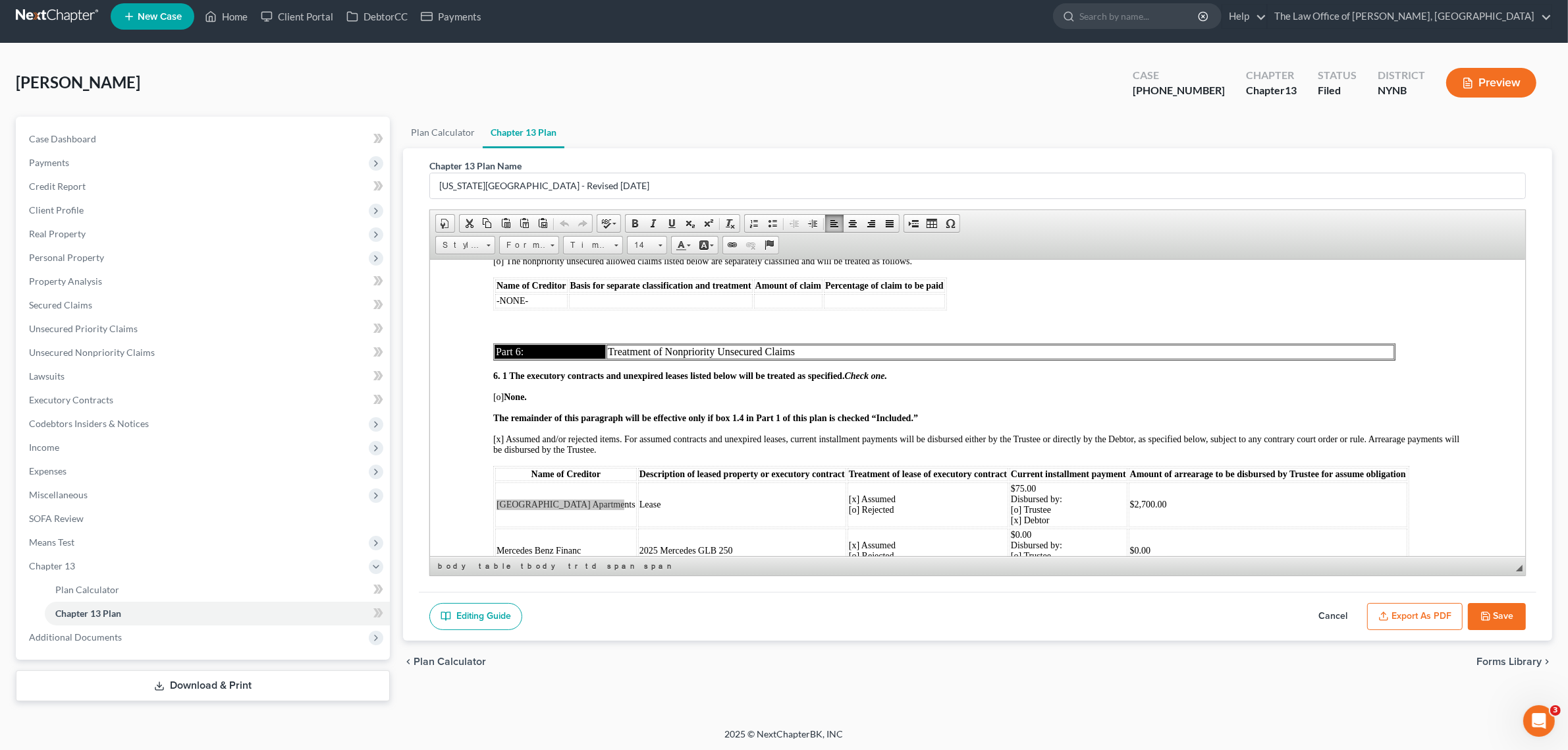
copy span "[PERSON_NAME]"
click at [532, 498] on span "[GEOGRAPHIC_DATA] Apartments" at bounding box center [566, 503] width 139 height 10
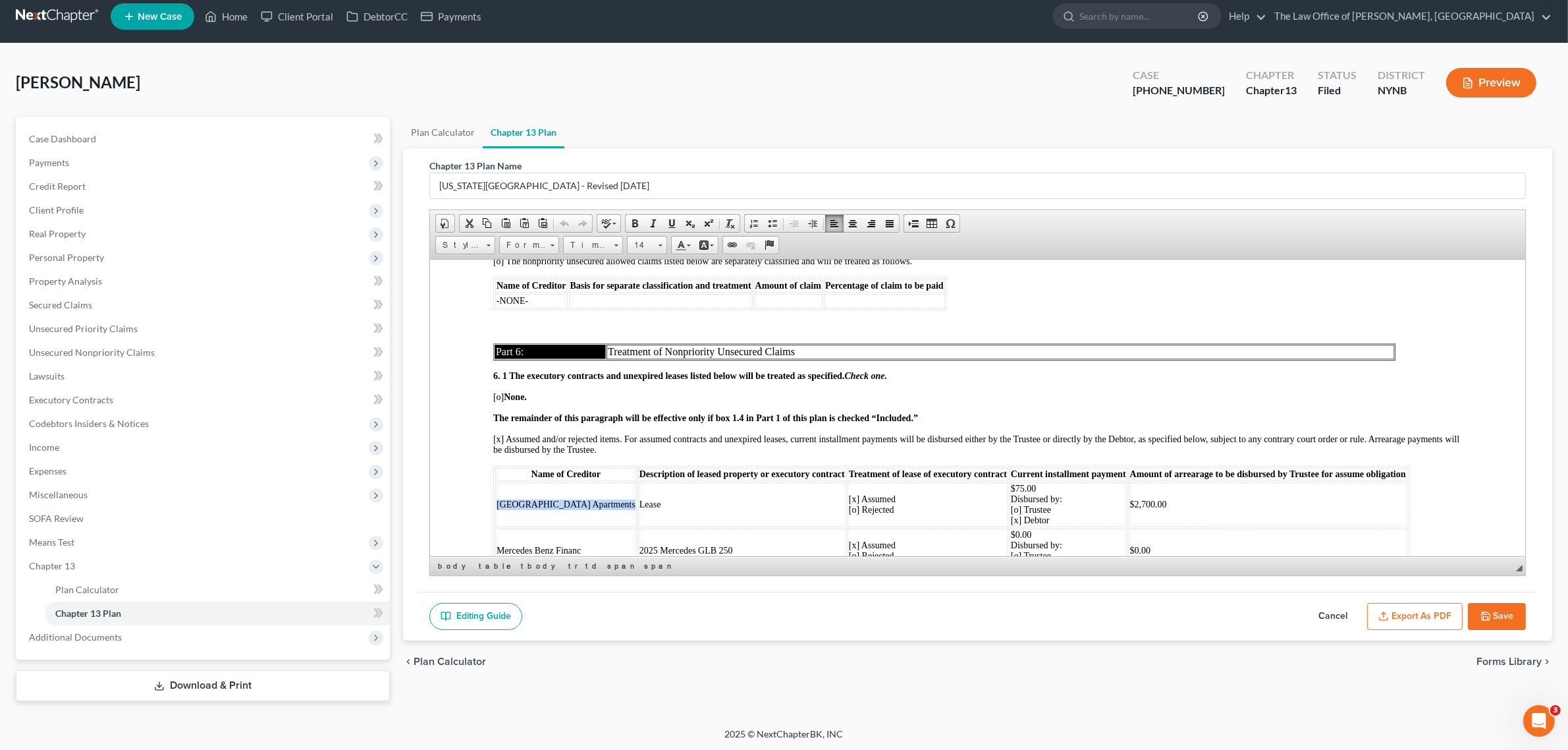
copy span "[GEOGRAPHIC_DATA] Apartments"
click at [543, 527] on td "Mercedes Benz Financ" at bounding box center [566, 550] width 142 height 45
click at [543, 544] on span "Mercedes Benz Financ" at bounding box center [539, 549] width 85 height 10
copy span "Mercedes Benz Financ"
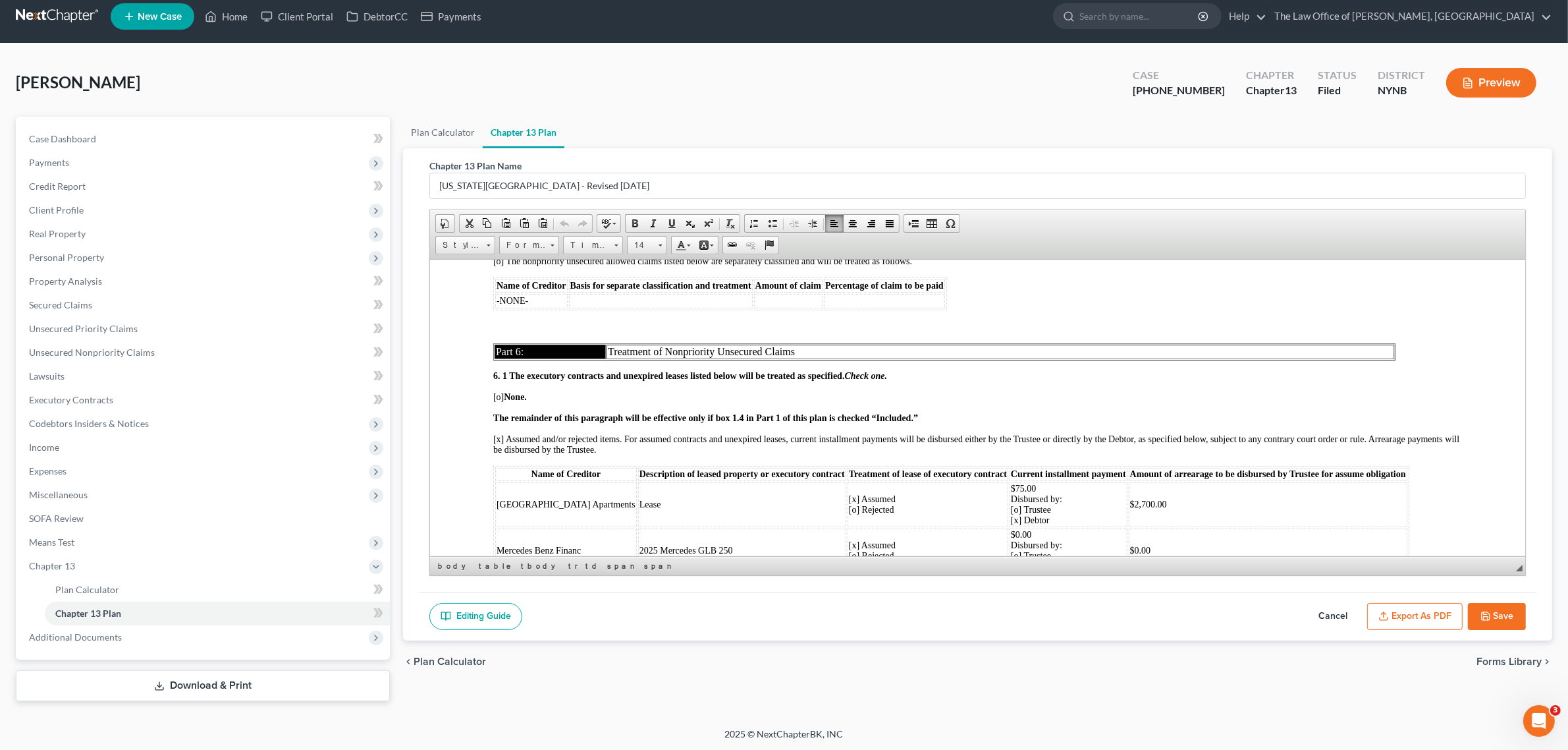
click at [555, 591] on span "Empire Edison Group LLC" at bounding box center [547, 596] width 101 height 10
click at [559, 591] on span "Empire Edison Group LLC" at bounding box center [547, 596] width 101 height 10
click at [564, 591] on span "Empire Edison Group LLC" at bounding box center [547, 596] width 101 height 10
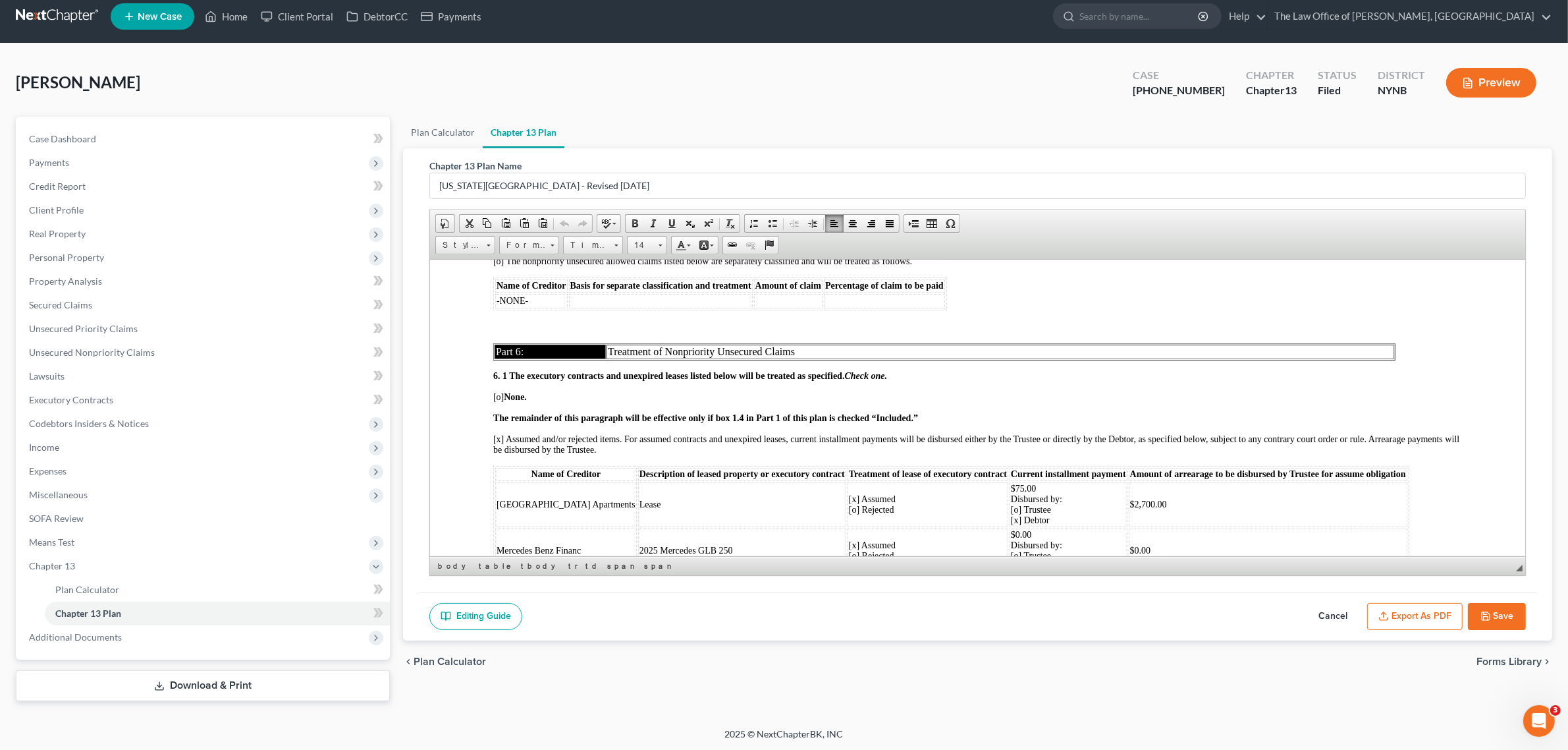
click at [564, 591] on span "Empire Edison Group LLC" at bounding box center [547, 596] width 101 height 10
copy span "Empire Edison Group LLC"
click at [134, 347] on span "Unsecured Nonpriority Claims" at bounding box center [92, 352] width 126 height 11
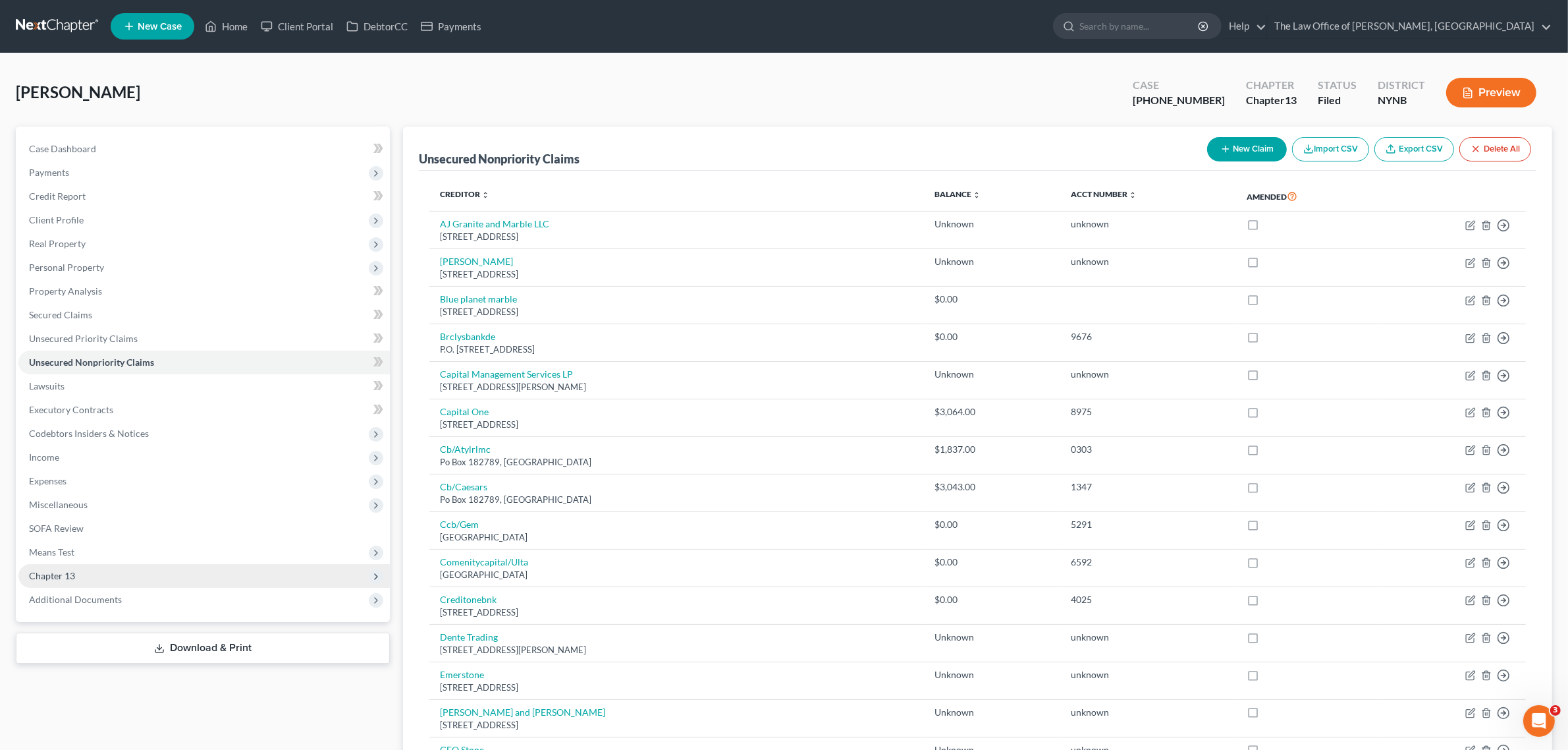
click at [99, 575] on span "Chapter 13" at bounding box center [204, 575] width 372 height 23
click at [114, 613] on link "Chapter 13 Plan" at bounding box center [218, 623] width 345 height 23
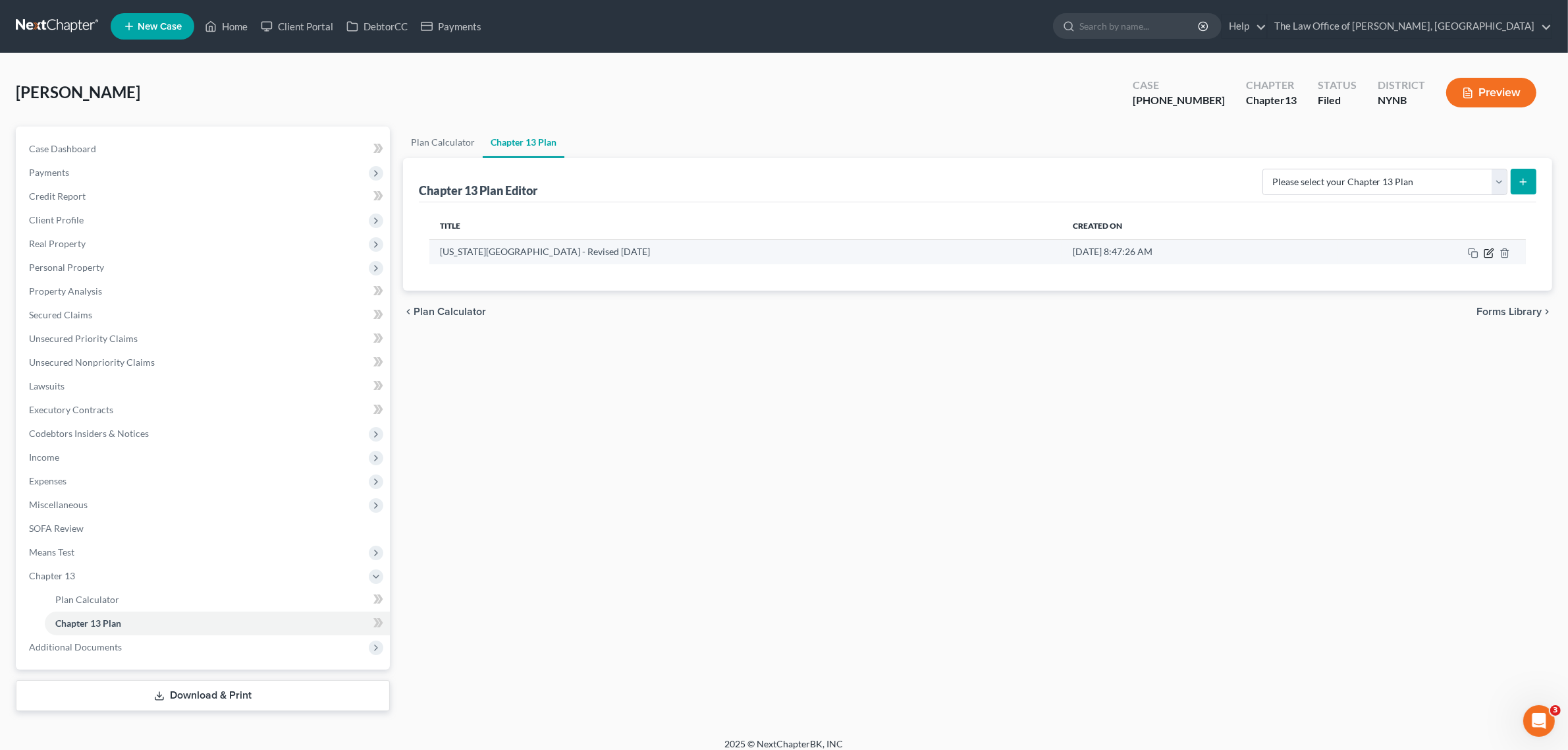
click at [1483, 252] on icon "button" at bounding box center [1488, 252] width 10 height 10
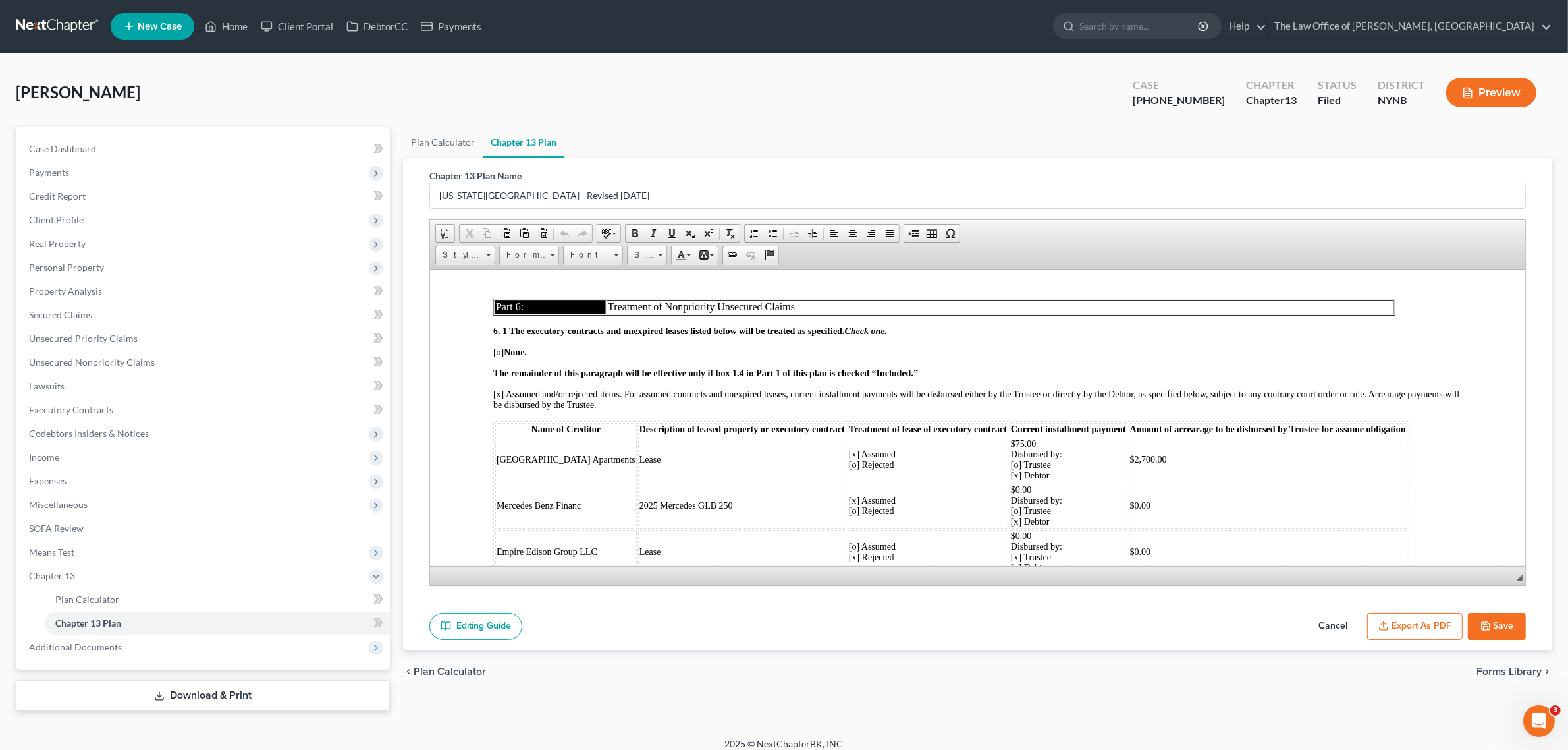
scroll to position [3259, 0]
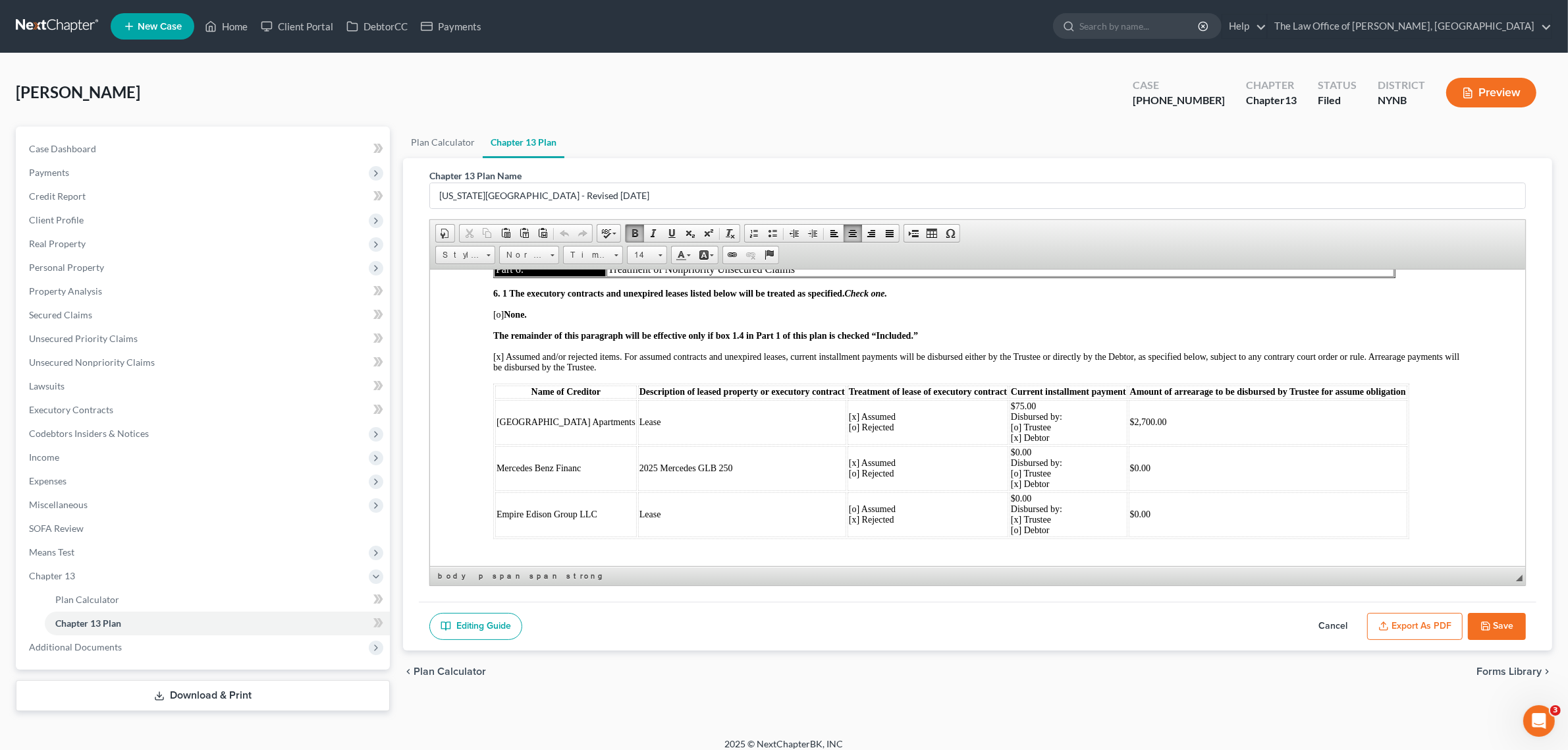
click at [565, 509] on span "Empire Edison Group LLC" at bounding box center [547, 514] width 101 height 10
